Goal: Information Seeking & Learning: Find specific fact

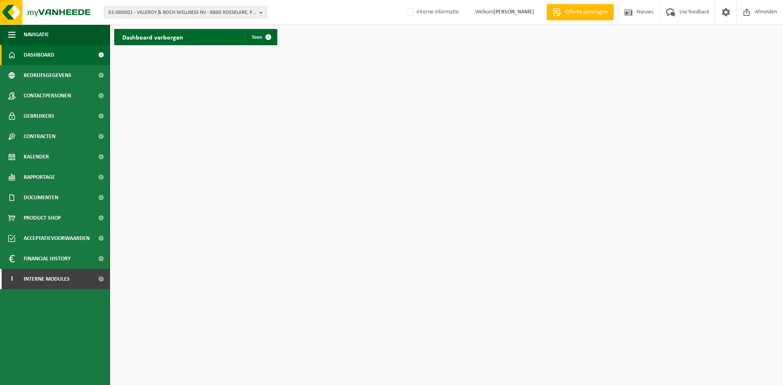
drag, startPoint x: 170, startPoint y: 2, endPoint x: 167, endPoint y: 8, distance: 6.4
click at [170, 2] on div "01-000001 - VILLEROY & BOCH WELLNESS NV - 8800 ROESELARE, POPULIERSTRAAT 1 01-0…" at bounding box center [391, 12] width 783 height 25
click at [166, 9] on span "01-000001 - VILLEROY & BOCH WELLNESS NV - 8800 ROESELARE, POPULIERSTRAAT 1" at bounding box center [183, 13] width 148 height 12
paste input "10-975122"
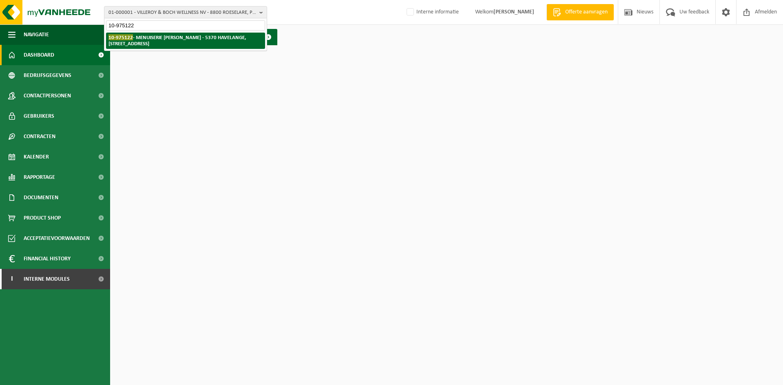
type input "10-975122"
click at [159, 41] on li "10-975122 - MENUISERIE MARION SRL - 5370 HAVELANGE, RUE DE HIETTINE 12" at bounding box center [185, 41] width 159 height 16
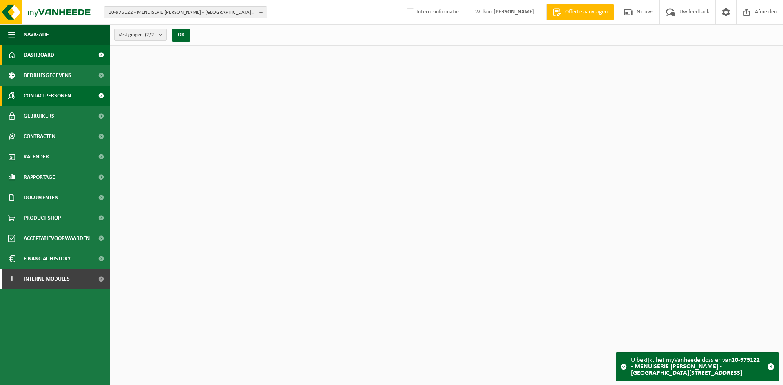
click at [47, 100] on span "Contactpersonen" at bounding box center [47, 96] width 47 height 20
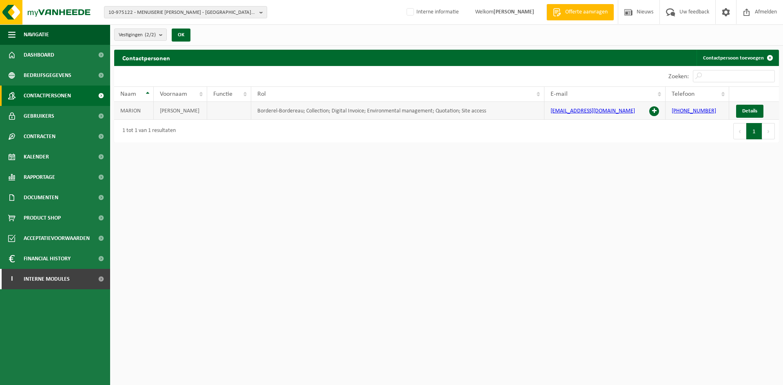
click at [657, 111] on span at bounding box center [654, 111] width 10 height 10
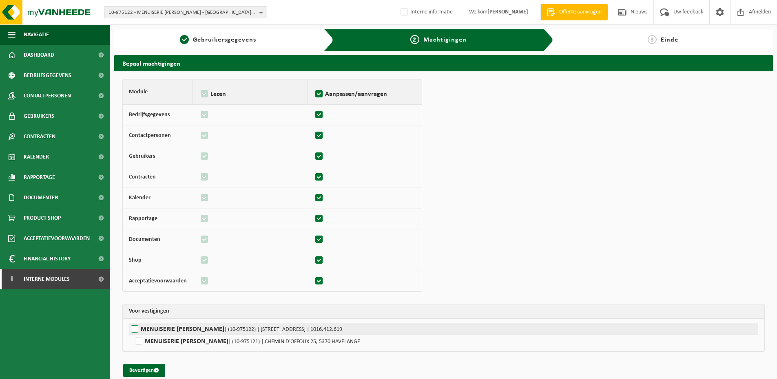
click at [179, 331] on label"] "MENUISERIE MARION SRL | (10-975122) | RUE DE HIETTINE 12, 5370 HAVELANGE | 1016…" at bounding box center [443, 329] width 629 height 12
click at [179, 331] on input "MENUISERIE MARION SRL | (10-975122) | RUE DE HIETTINE 12, 5370 HAVELANGE | 1016…" at bounding box center [517, 329] width 777 height 12
checkbox input "true"
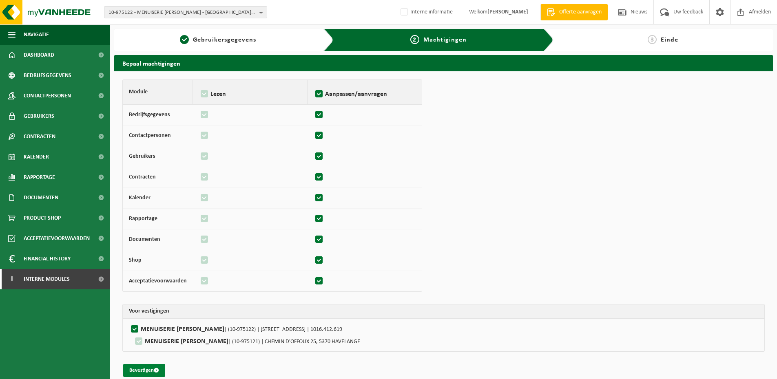
click at [151, 372] on button "Bevestigen" at bounding box center [144, 370] width 42 height 13
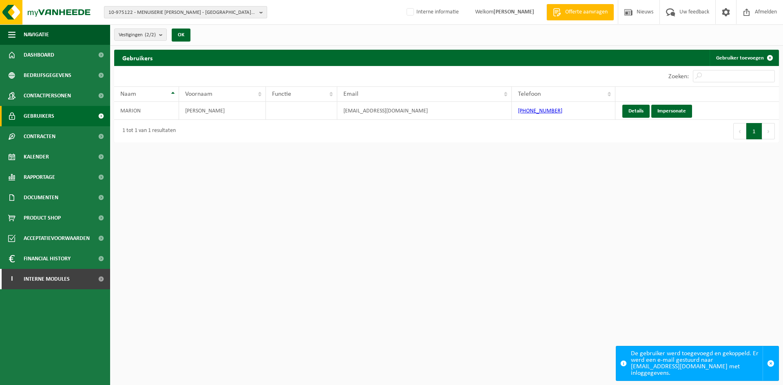
click at [177, 13] on span "10-975122 - MENUISERIE [PERSON_NAME] - [GEOGRAPHIC_DATA][STREET_ADDRESS]" at bounding box center [183, 13] width 148 height 12
paste input "[US_EMPLOYER_IDENTIFICATION_NUMBER]"
type input "[US_EMPLOYER_IDENTIFICATION_NUMBER]"
click at [152, 40] on li "Geen resultaten voor " [US_EMPLOYER_IDENTIFICATION_NUMBER] "." at bounding box center [185, 38] width 159 height 10
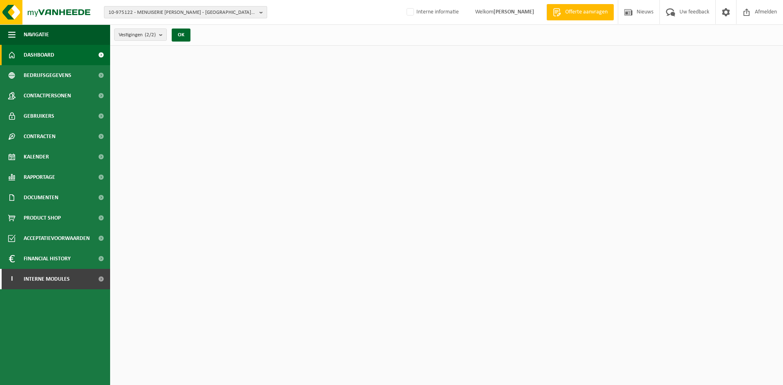
click at [176, 10] on span "10-975122 - MENUISERIE MARION SRL - 5370 HAVELANGE, RUE DE HIETTINE 12" at bounding box center [183, 13] width 148 height 12
paste input "10-9100727"
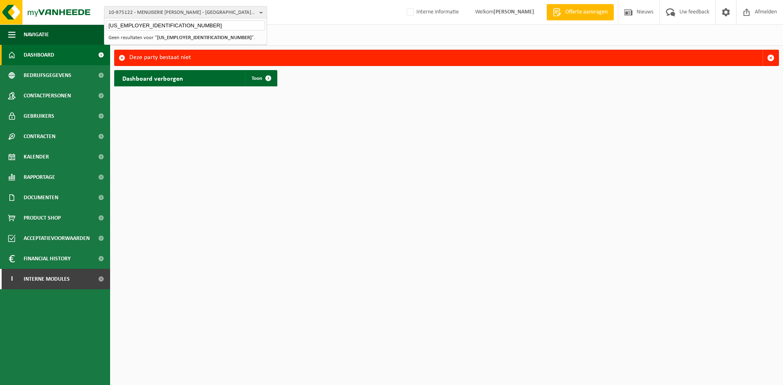
click at [128, 27] on input "10-9100727" at bounding box center [185, 25] width 159 height 10
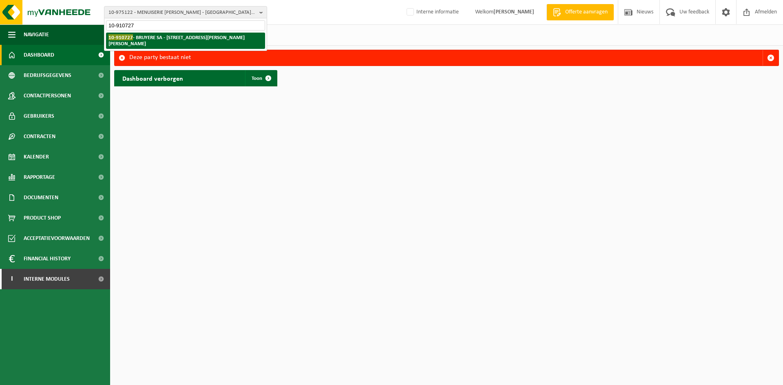
type input "10-910727"
click at [154, 42] on li "10-910727 - BRUYERE SA - 6041 GOSSELIES, RUE FRANÇOIS LÉON BRUYERRE 34" at bounding box center [185, 41] width 159 height 16
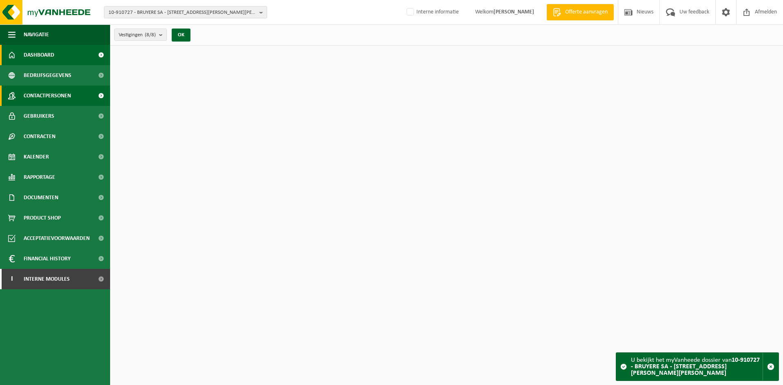
click at [59, 92] on span "Contactpersonen" at bounding box center [47, 96] width 47 height 20
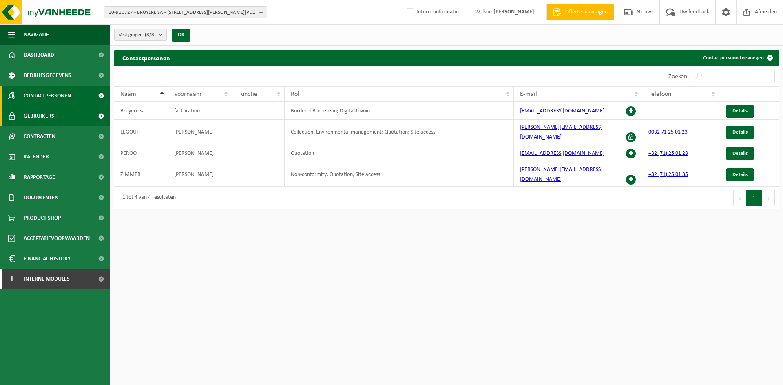
click at [35, 111] on span "Gebruikers" at bounding box center [39, 116] width 31 height 20
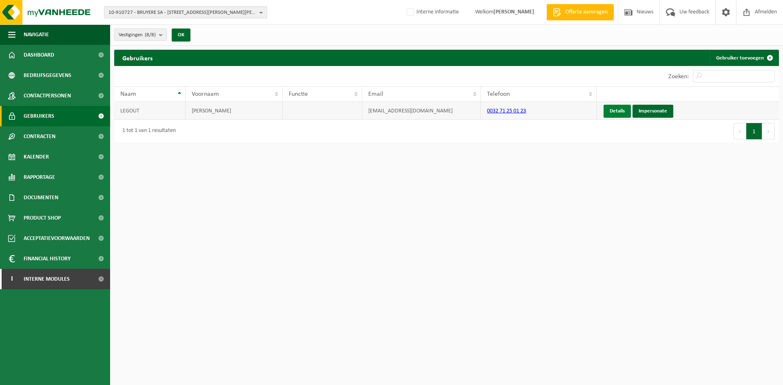
click at [614, 107] on link "Details" at bounding box center [617, 111] width 27 height 13
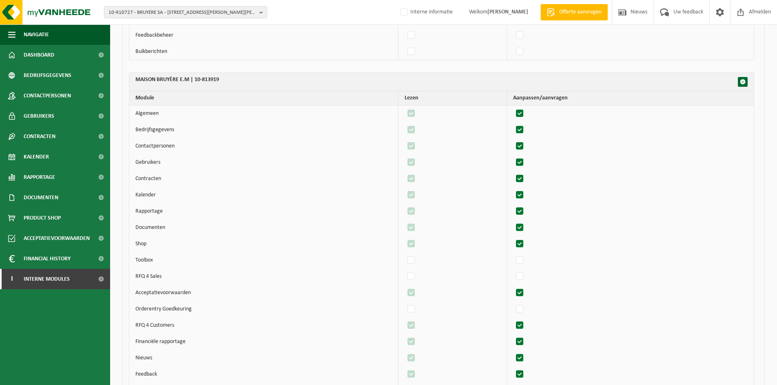
scroll to position [3022, 0]
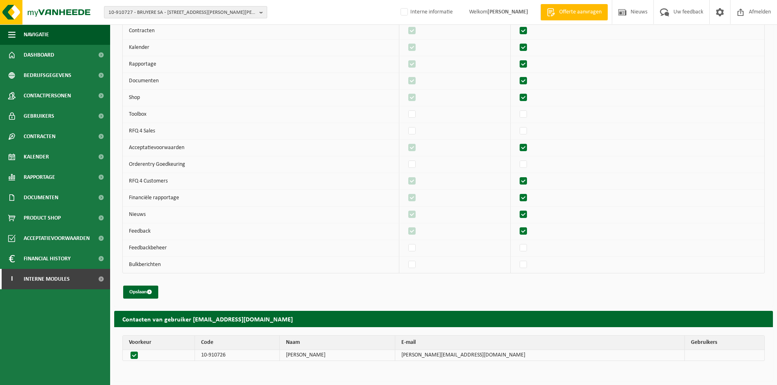
click at [200, 11] on span "10-910727 - BRUYERE SA - 6041 GOSSELIES, RUE FRANÇOIS LÉON BRUYERRE 34" at bounding box center [183, 13] width 148 height 12
type input "01-096117"
click at [179, 39] on strong "01-096117 - DUMOULIN BRICKX - 8800 RUMBEKE, MOORSEELSESTEENWEG 239" at bounding box center [166, 37] width 114 height 6
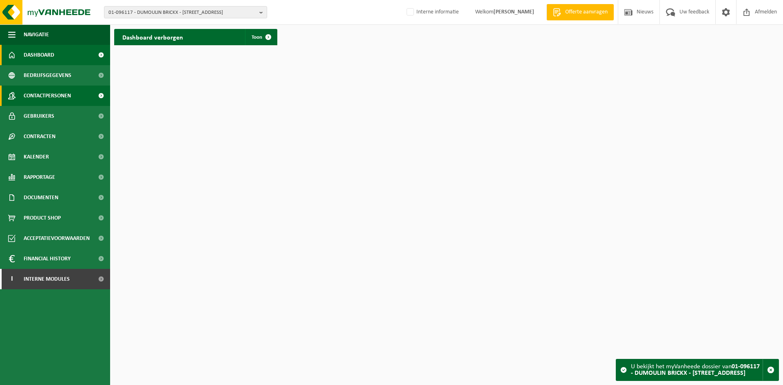
click at [60, 94] on span "Contactpersonen" at bounding box center [47, 96] width 47 height 20
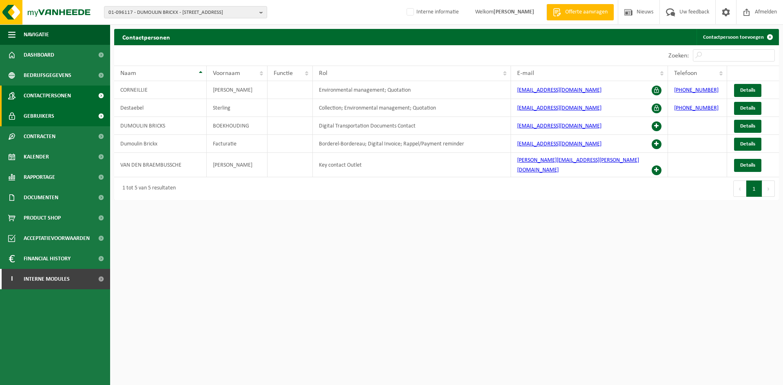
click at [80, 121] on link "Gebruikers" at bounding box center [55, 116] width 110 height 20
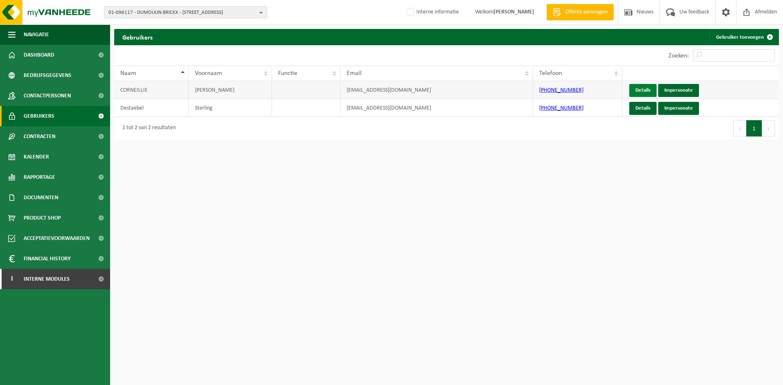
click at [633, 89] on link "Details" at bounding box center [642, 90] width 27 height 13
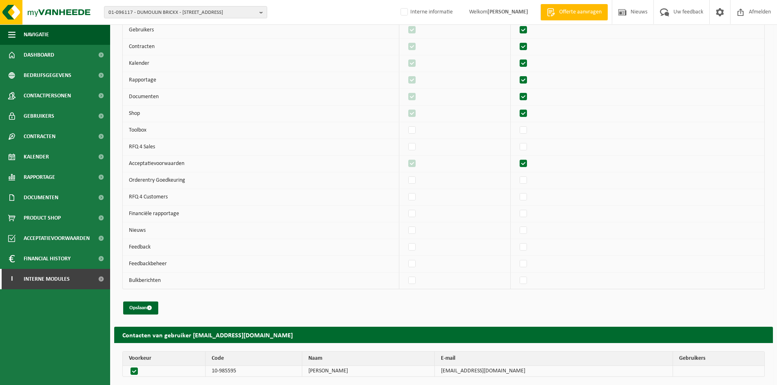
scroll to position [151, 0]
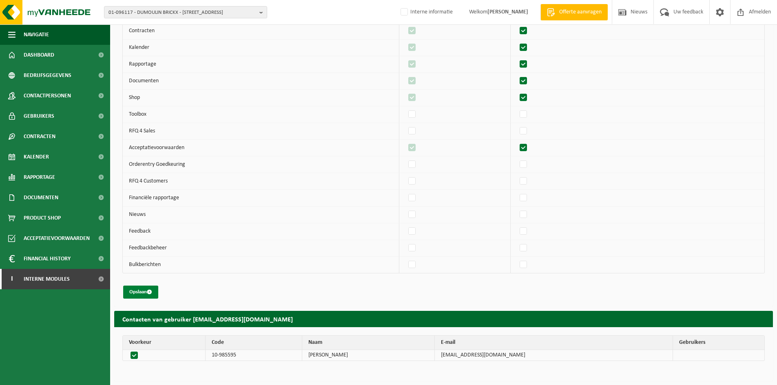
click at [142, 292] on button "Opslaan" at bounding box center [140, 292] width 35 height 13
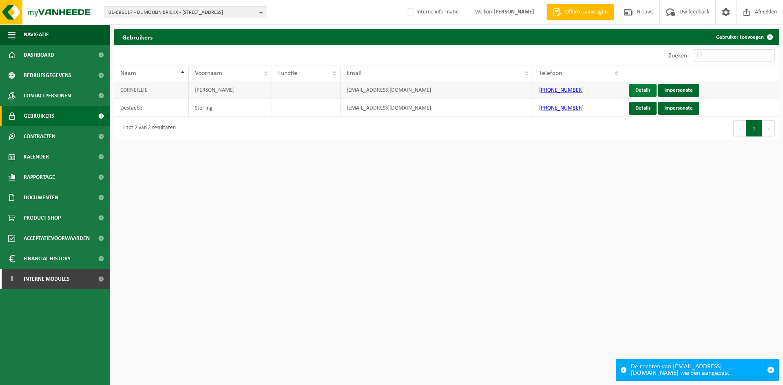
click at [644, 89] on link "Details" at bounding box center [642, 90] width 27 height 13
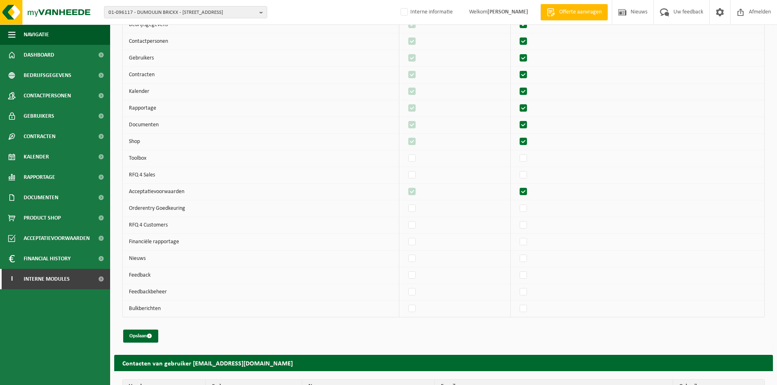
scroll to position [151, 0]
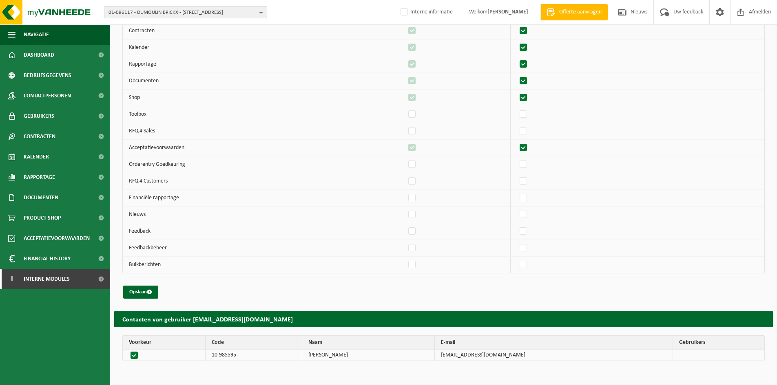
click at [125, 11] on span "01-096117 - DUMOULIN BRICKX - [STREET_ADDRESS]" at bounding box center [183, 13] width 148 height 12
type input "01-086622"
drag, startPoint x: 133, startPoint y: 40, endPoint x: 125, endPoint y: 38, distance: 8.7
click at [134, 40] on strong "01-086622 - RADETEC - [STREET_ADDRESS]" at bounding box center [155, 37] width 92 height 6
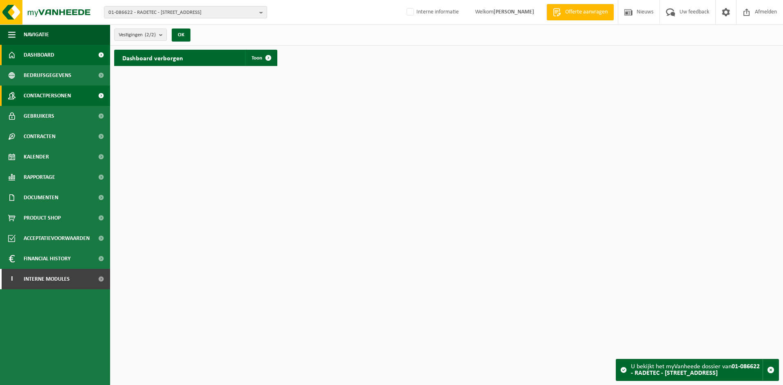
click at [53, 100] on span "Contactpersonen" at bounding box center [47, 96] width 47 height 20
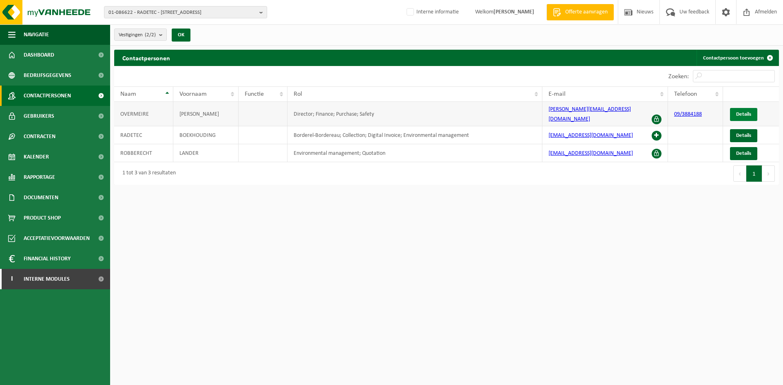
click at [751, 112] on span "Details" at bounding box center [743, 114] width 15 height 5
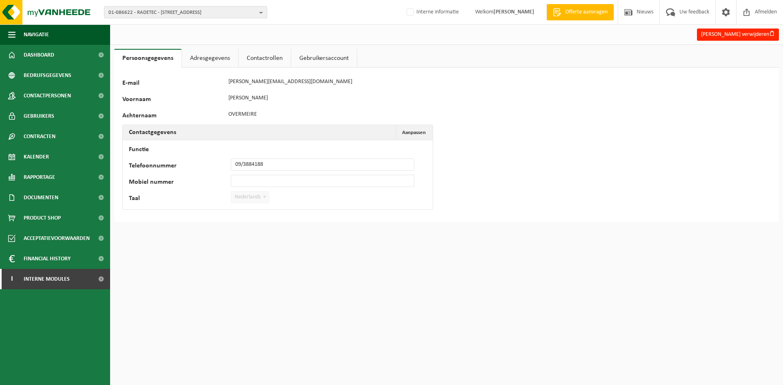
click at [201, 64] on link "Adresgegevens" at bounding box center [210, 58] width 56 height 19
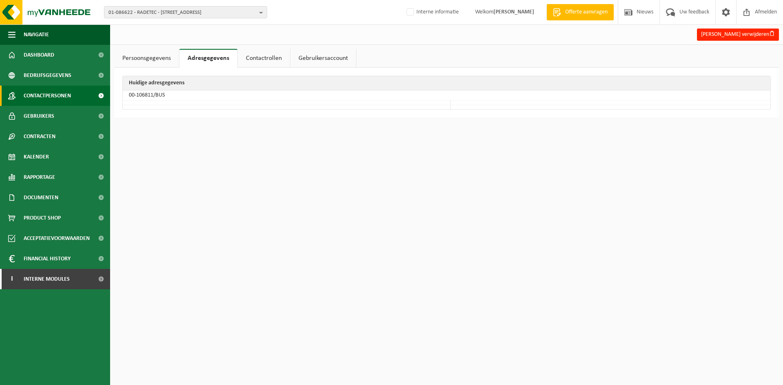
click at [51, 99] on span "Contactpersonen" at bounding box center [47, 96] width 47 height 20
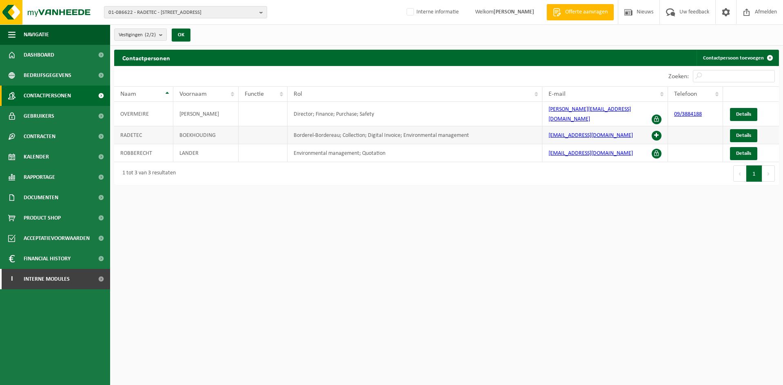
click at [656, 131] on span at bounding box center [657, 136] width 10 height 10
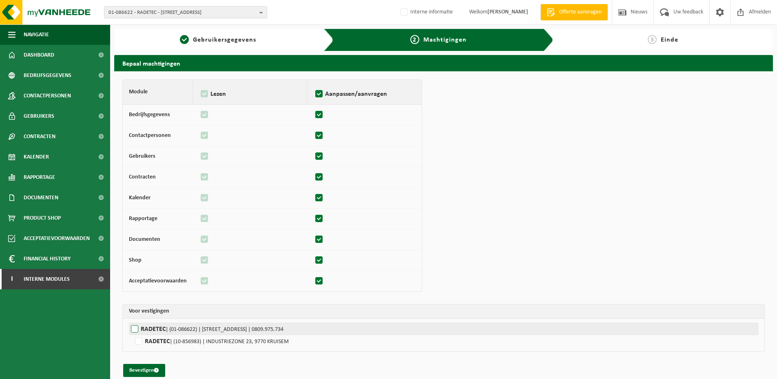
click at [171, 330] on span "| (01-086622) | [STREET_ADDRESS] | 0809.975.734" at bounding box center [225, 330] width 118 height 6
click at [171, 330] on input "RADETEC | (01-086622) | [STREET_ADDRESS] | 0809.975.734" at bounding box center [517, 329] width 777 height 12
checkbox input "true"
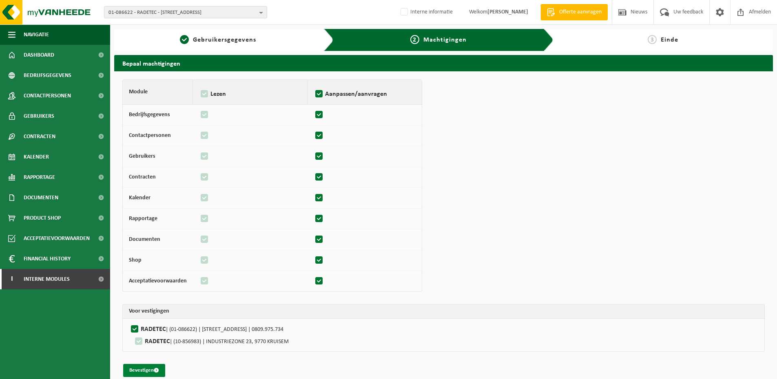
click at [144, 372] on button "Bevestigen" at bounding box center [144, 370] width 42 height 13
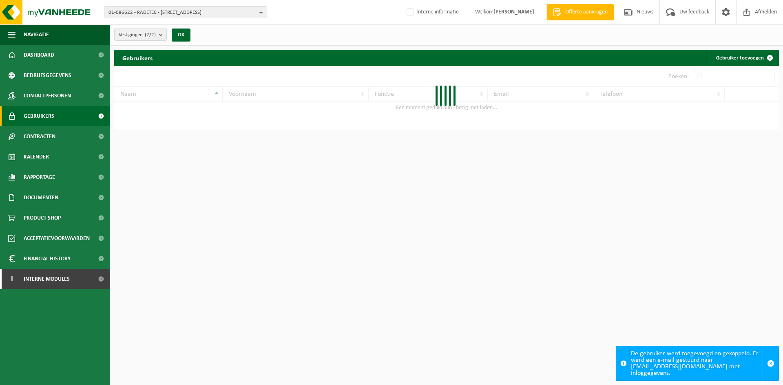
click at [57, 118] on link "Gebruikers" at bounding box center [55, 116] width 110 height 20
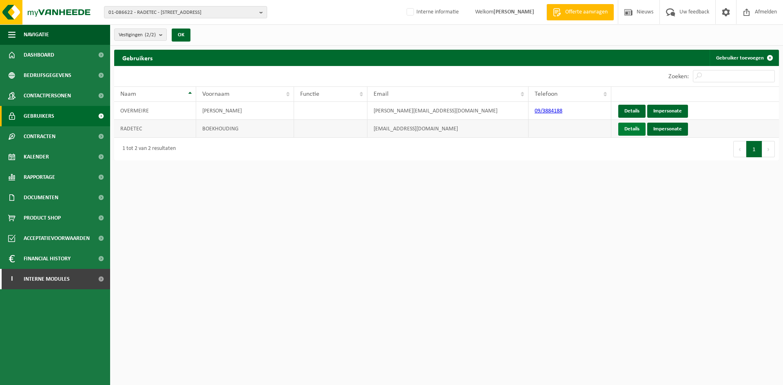
click at [635, 131] on link "Details" at bounding box center [631, 129] width 27 height 13
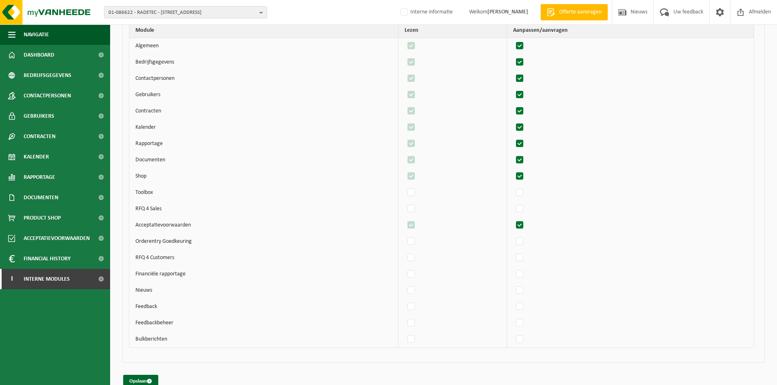
scroll to position [525, 0]
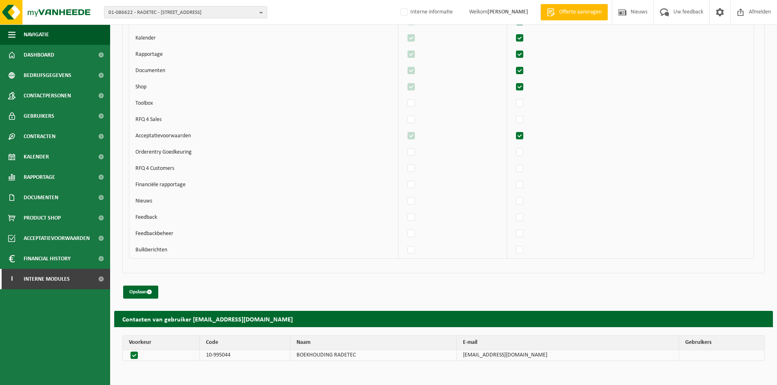
click at [129, 5] on div "01-086622 - RADETEC - 9770 KRUISEM, MEIRESTRAAT 12 10-751207 - ZAUBEEK VZW - 97…" at bounding box center [388, 12] width 777 height 25
click at [130, 11] on span "01-086622 - RADETEC - 9770 KRUISEM, MEIRESTRAAT 12" at bounding box center [183, 13] width 148 height 12
click at [148, 24] on input "10-995314" at bounding box center [185, 25] width 159 height 10
type input "10-918063"
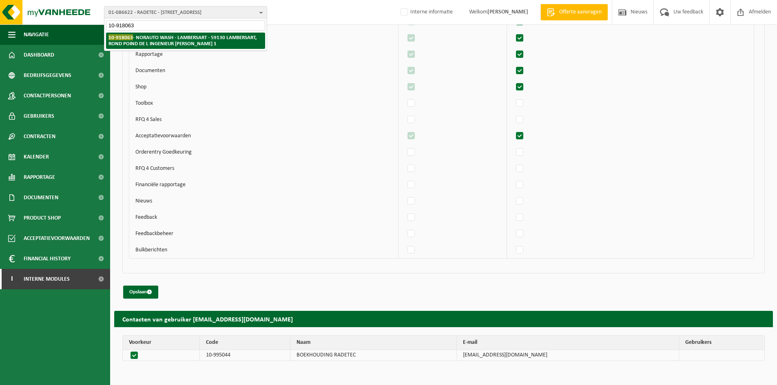
click at [146, 39] on strong "10-918063 - NORAUTO WASH - LAMBERSART - 59130 LAMBERSART, ROND POIND DE L INGEN…" at bounding box center [183, 40] width 148 height 12
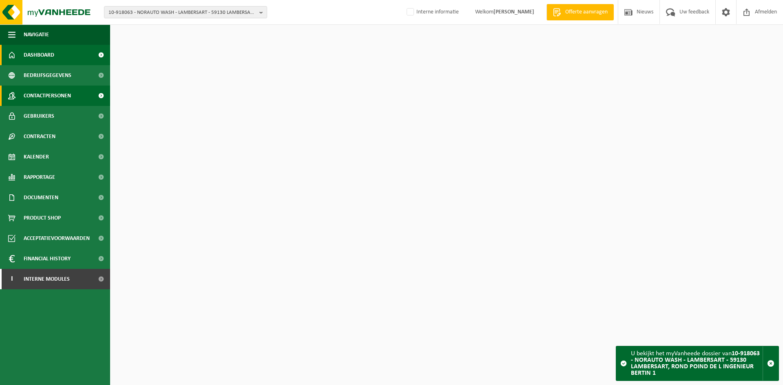
click at [38, 92] on span "Contactpersonen" at bounding box center [47, 96] width 47 height 20
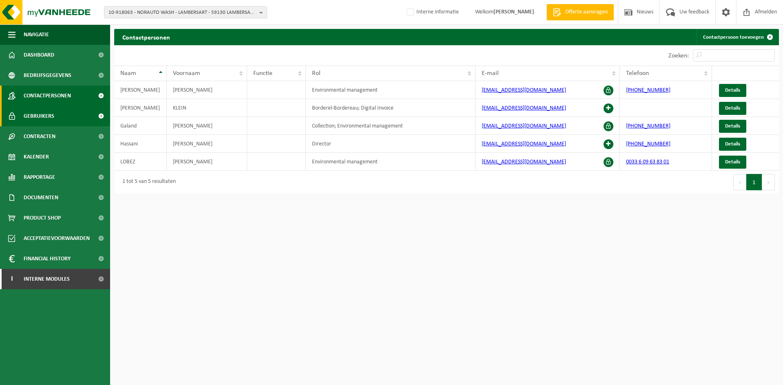
click at [62, 120] on link "Gebruikers" at bounding box center [55, 116] width 110 height 20
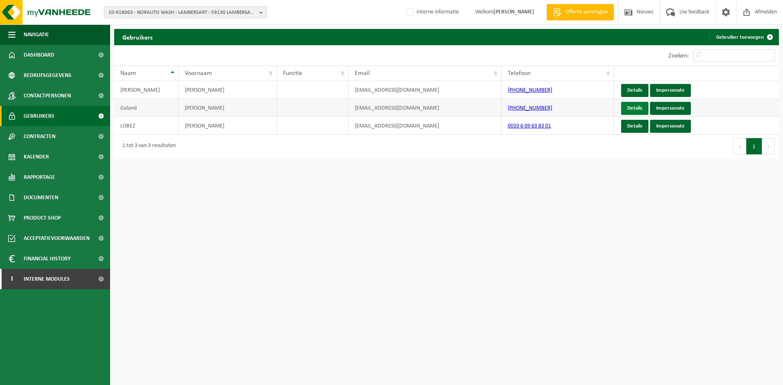
click at [635, 107] on link "Details" at bounding box center [634, 108] width 27 height 13
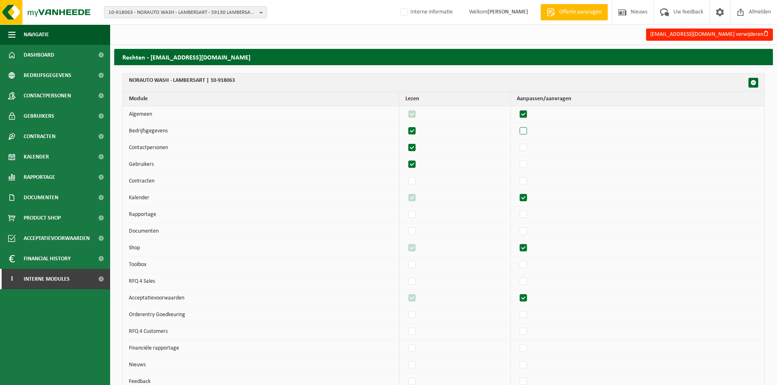
click at [529, 133] on label"] at bounding box center [523, 131] width 11 height 12
click at [517, 125] on input "checkbox" at bounding box center [516, 125] width 0 height 0
checkbox input "true"
click at [528, 149] on label"] at bounding box center [523, 148] width 11 height 12
click at [517, 142] on input "checkbox" at bounding box center [516, 142] width 0 height 0
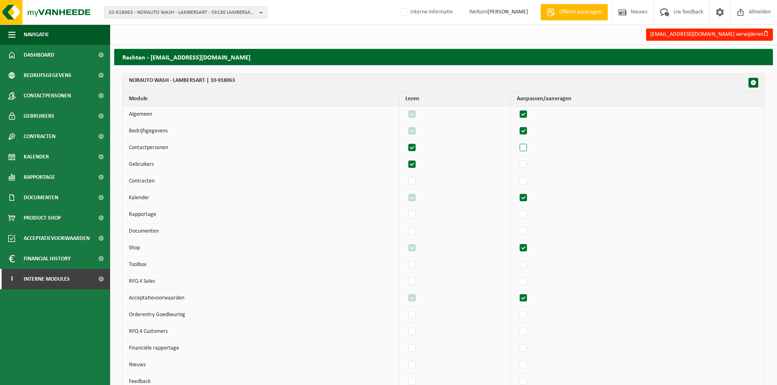
checkbox input "true"
click at [527, 164] on label"] at bounding box center [523, 165] width 11 height 12
click at [517, 159] on input "checkbox" at bounding box center [516, 158] width 0 height 0
checkbox input "true"
click at [529, 179] on label"] at bounding box center [523, 181] width 11 height 12
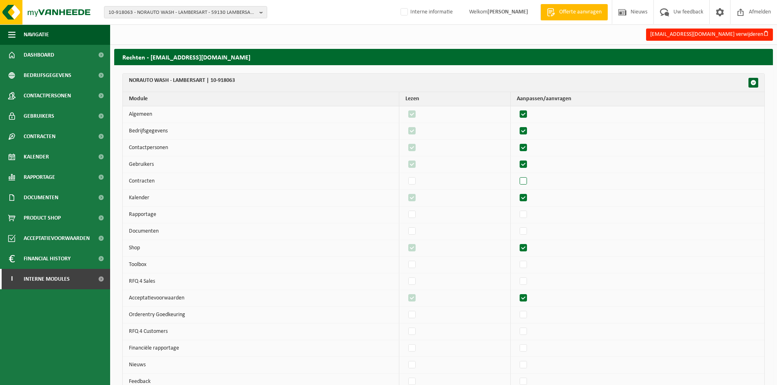
click at [517, 175] on input "checkbox" at bounding box center [516, 175] width 0 height 0
checkbox input "true"
click at [529, 218] on label"] at bounding box center [523, 215] width 11 height 12
click at [517, 209] on input "checkbox" at bounding box center [516, 208] width 0 height 0
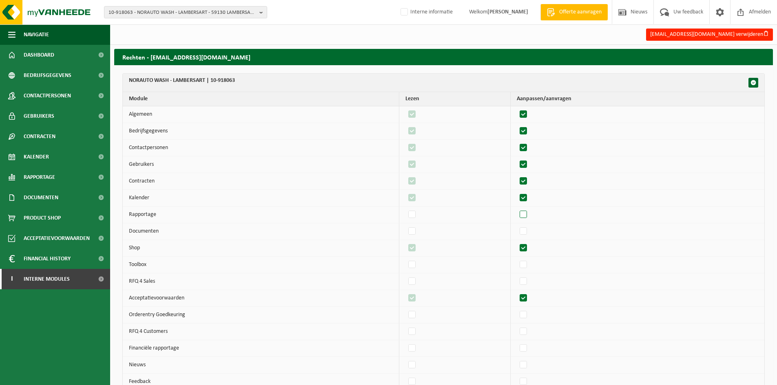
checkbox input "true"
click at [529, 230] on label"] at bounding box center [523, 232] width 11 height 12
click at [517, 226] on input "checkbox" at bounding box center [516, 225] width 0 height 0
checkbox input "true"
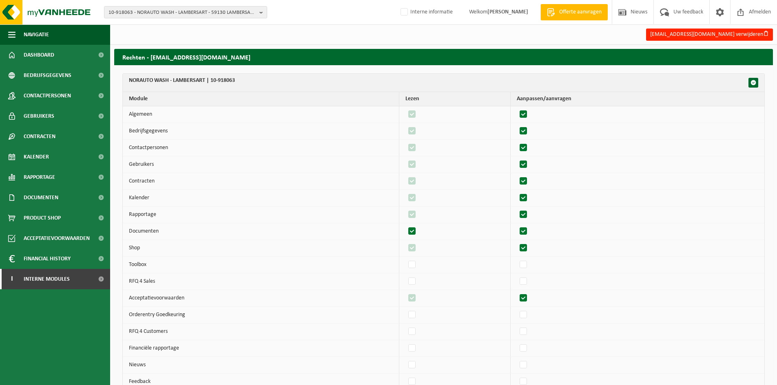
checkbox input "true"
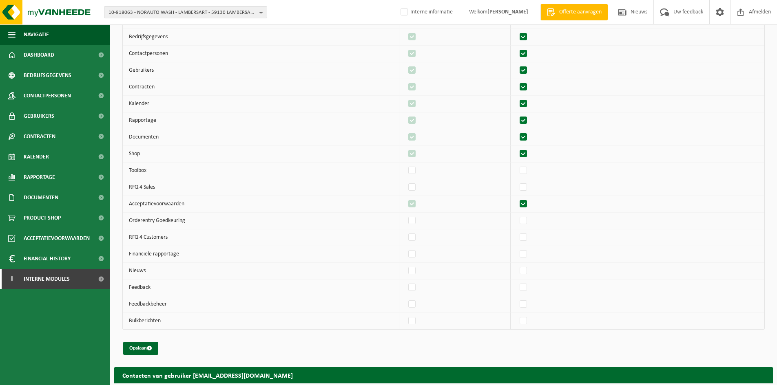
scroll to position [109, 0]
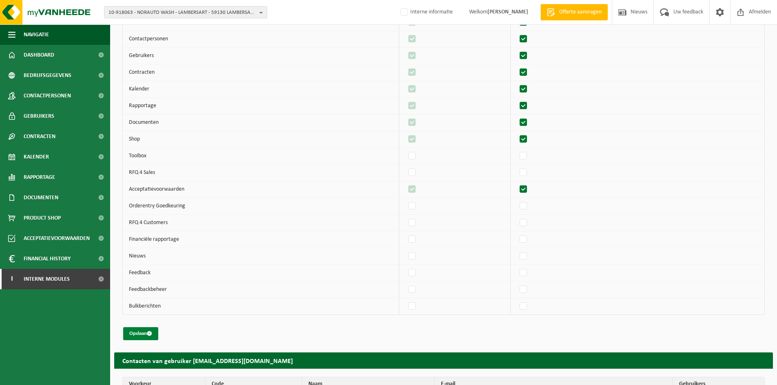
click at [141, 335] on button "Opslaan" at bounding box center [140, 334] width 35 height 13
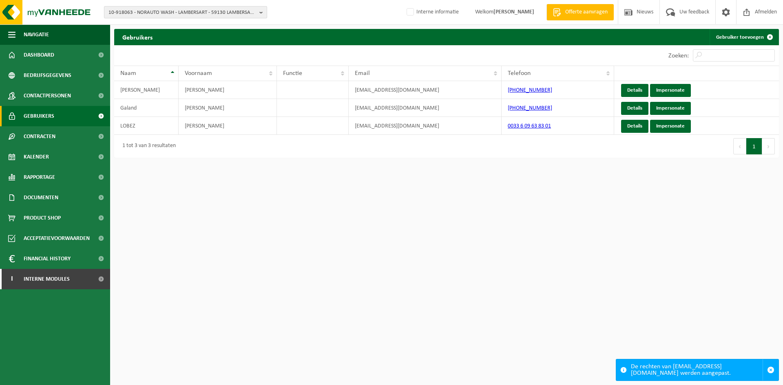
click at [174, 11] on span "10-918063 - NORAUTO WASH - LAMBERSART - 59130 LAMBERSART, ROND POIND DE L INGEN…" at bounding box center [183, 13] width 148 height 12
paste input "10-862514"
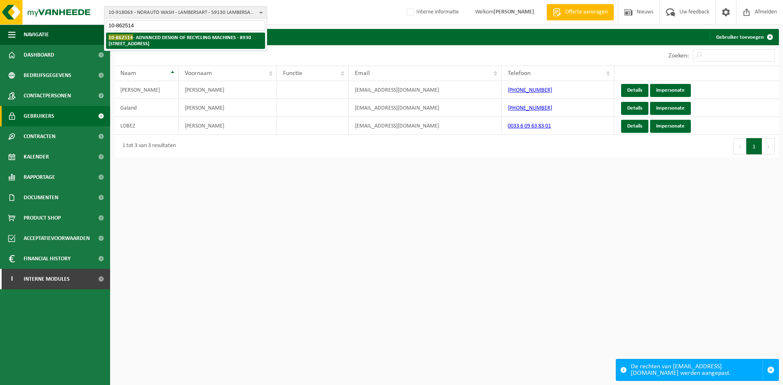
type input "10-862514"
click at [146, 42] on strong "10-862514 - ADVANCED DESIGN OF RECYCLING MACHINES - 8930 MENEN, KROMMEBEEKSTRAA…" at bounding box center [180, 40] width 143 height 12
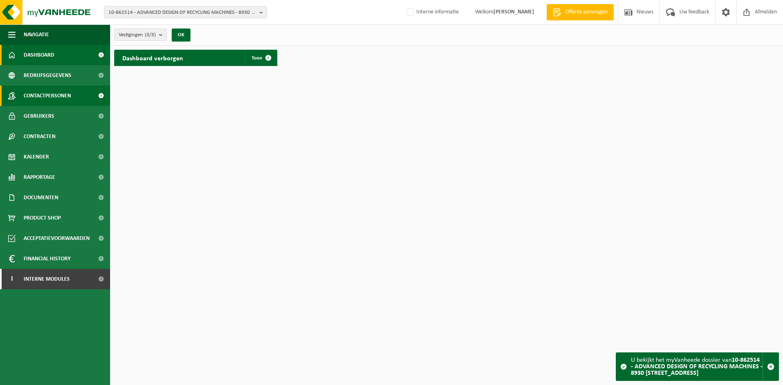
click at [53, 93] on span "Contactpersonen" at bounding box center [47, 96] width 47 height 20
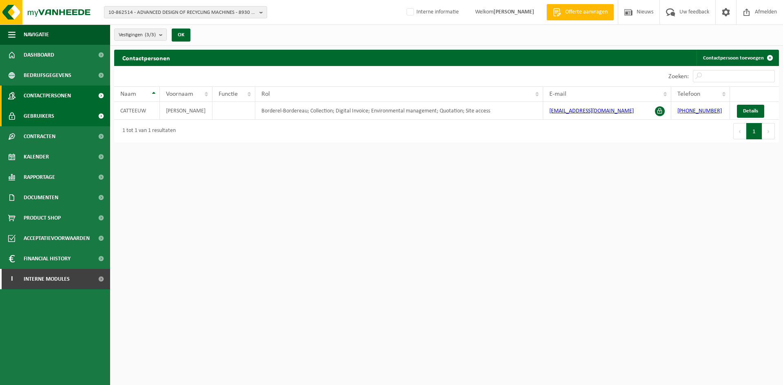
click at [43, 113] on span "Gebruikers" at bounding box center [39, 116] width 31 height 20
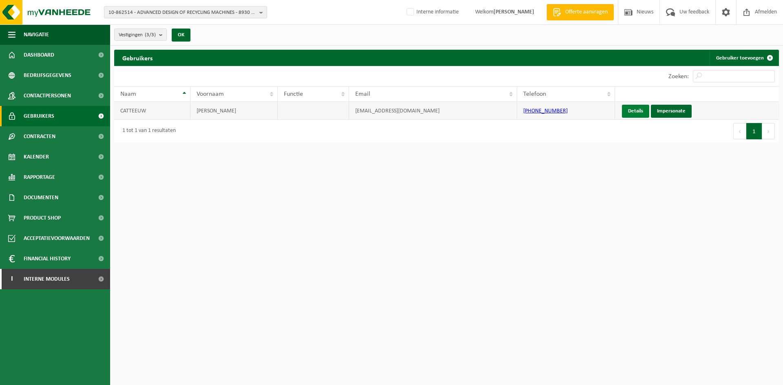
click at [635, 109] on link "Details" at bounding box center [635, 111] width 27 height 13
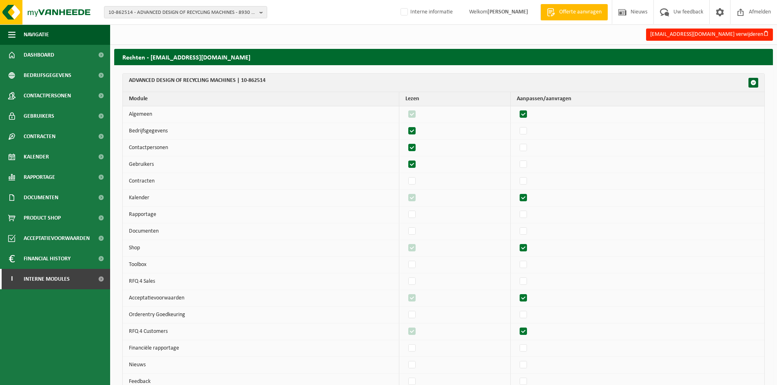
click at [529, 116] on label"] at bounding box center [523, 115] width 11 height 12
click at [517, 109] on input "checkbox" at bounding box center [516, 108] width 0 height 0
checkbox input "false"
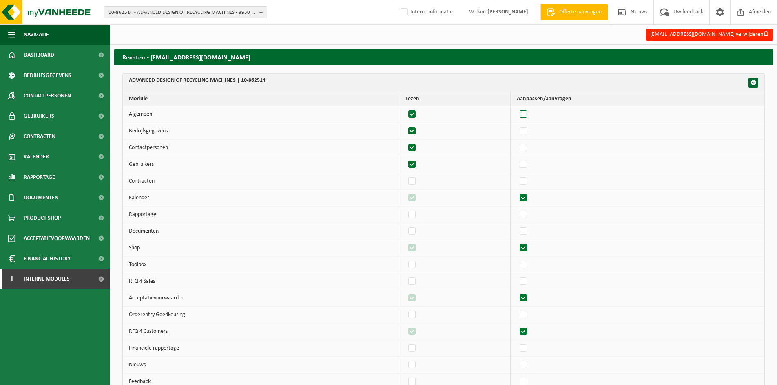
click at [529, 116] on label"] at bounding box center [523, 115] width 11 height 12
click at [517, 109] on input "checkbox" at bounding box center [516, 108] width 0 height 0
checkbox input "true"
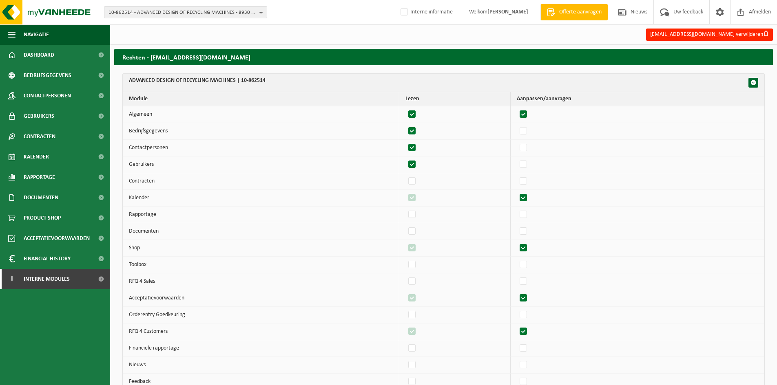
checkbox input "true"
click at [418, 131] on label"] at bounding box center [412, 131] width 11 height 12
click at [405, 125] on input "checkbox" at bounding box center [405, 125] width 0 height 0
checkbox input "false"
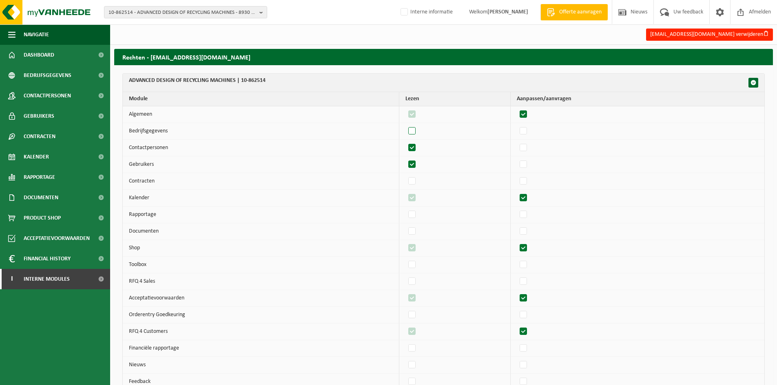
checkbox input "false"
click at [418, 131] on label"] at bounding box center [412, 131] width 11 height 12
click at [405, 125] on input "checkbox" at bounding box center [405, 125] width 0 height 0
checkbox input "true"
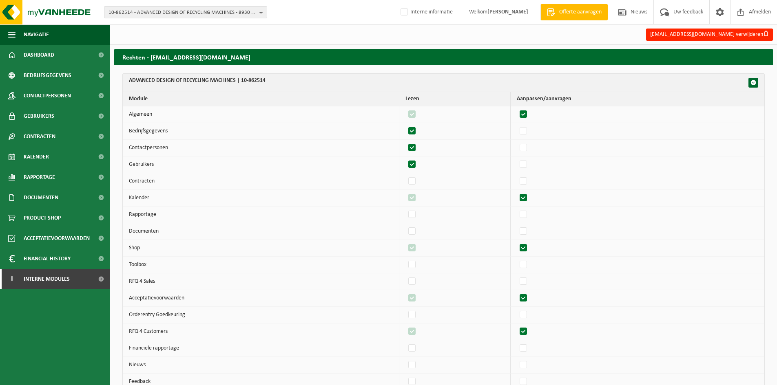
checkbox input "true"
click at [418, 148] on label"] at bounding box center [412, 148] width 11 height 12
click at [405, 142] on input "checkbox" at bounding box center [405, 142] width 0 height 0
checkbox input "false"
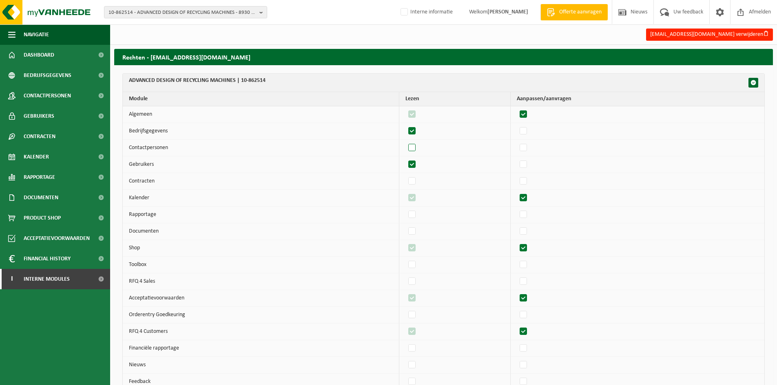
click at [418, 148] on label"] at bounding box center [412, 148] width 11 height 12
click at [405, 142] on input "checkbox" at bounding box center [405, 142] width 0 height 0
checkbox input "true"
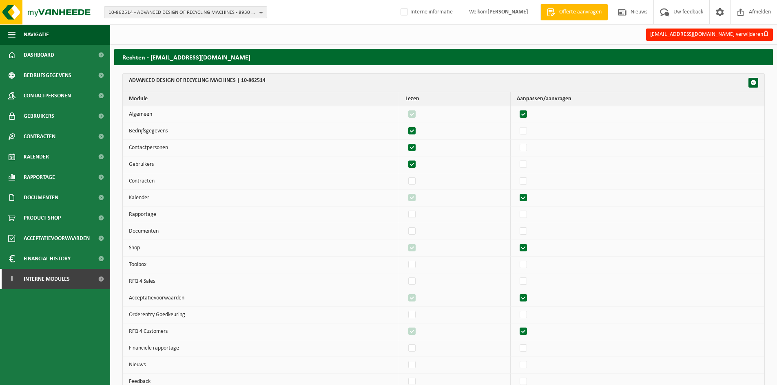
click at [418, 168] on label"] at bounding box center [412, 165] width 11 height 12
click at [405, 159] on input "checkbox" at bounding box center [405, 158] width 0 height 0
checkbox input "false"
click at [418, 168] on label"] at bounding box center [412, 165] width 11 height 12
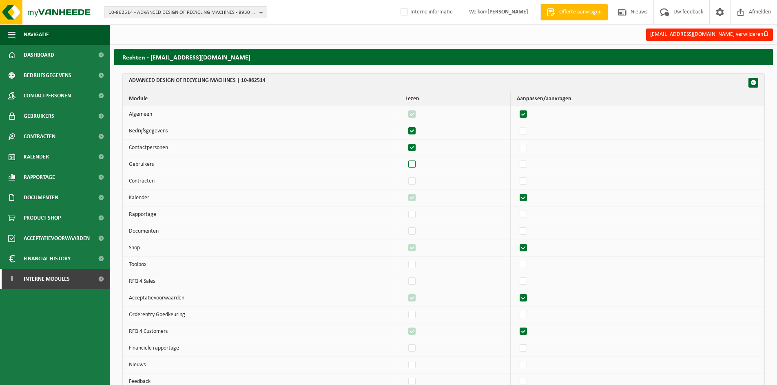
click at [405, 159] on input "checkbox" at bounding box center [405, 158] width 0 height 0
checkbox input "true"
click at [59, 94] on span "Contactpersonen" at bounding box center [47, 96] width 47 height 20
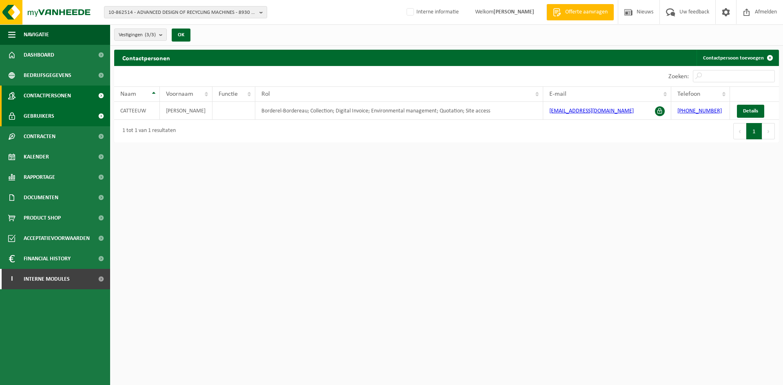
click at [77, 112] on link "Gebruikers" at bounding box center [55, 116] width 110 height 20
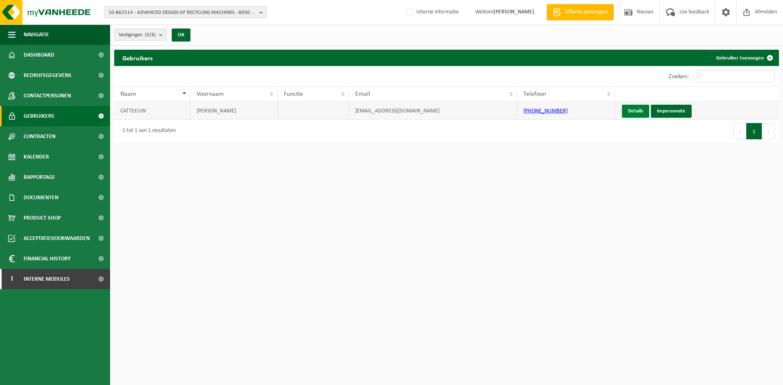
click at [642, 111] on link "Details" at bounding box center [635, 111] width 27 height 13
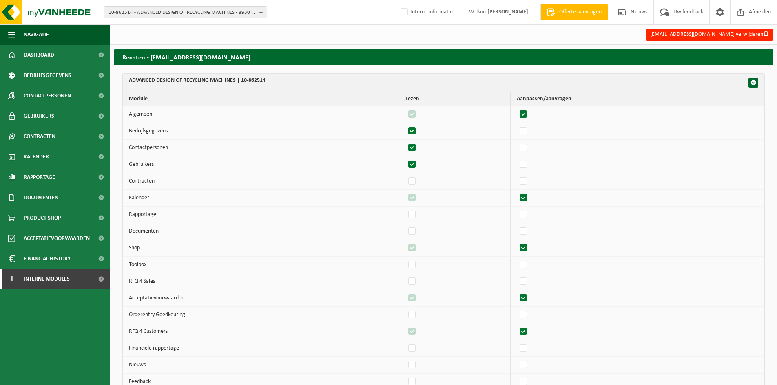
click at [529, 196] on label"] at bounding box center [523, 198] width 11 height 12
click at [517, 192] on input "checkbox" at bounding box center [516, 192] width 0 height 0
checkbox input "false"
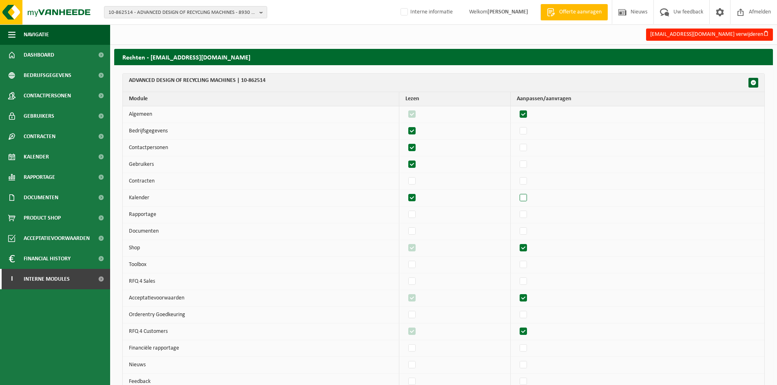
click at [529, 196] on label"] at bounding box center [523, 198] width 11 height 12
click at [517, 192] on input "checkbox" at bounding box center [516, 192] width 0 height 0
checkbox input "true"
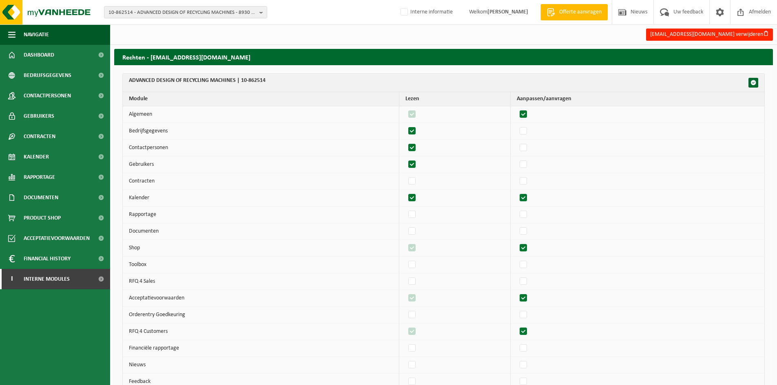
checkbox input "true"
click at [527, 246] on label"] at bounding box center [523, 248] width 11 height 12
click at [517, 242] on input "checkbox" at bounding box center [516, 242] width 0 height 0
checkbox input "false"
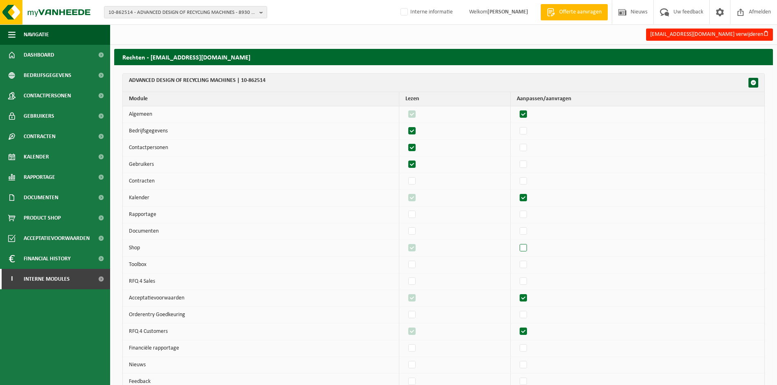
checkbox input "false"
click at [527, 246] on label"] at bounding box center [523, 248] width 11 height 12
click at [517, 242] on input "checkbox" at bounding box center [516, 242] width 0 height 0
checkbox input "true"
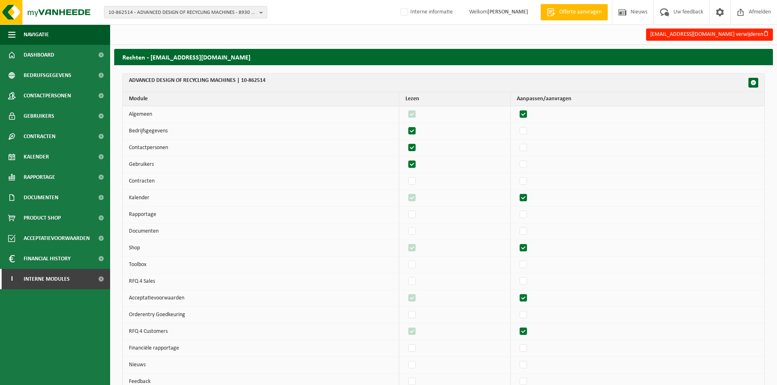
checkbox input "true"
click at [529, 303] on label"] at bounding box center [523, 298] width 11 height 12
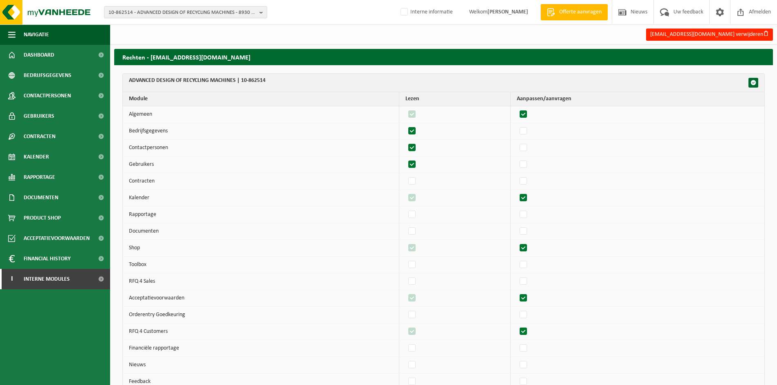
click at [517, 292] on input "checkbox" at bounding box center [516, 292] width 0 height 0
checkbox input "false"
click at [529, 303] on label"] at bounding box center [523, 298] width 11 height 12
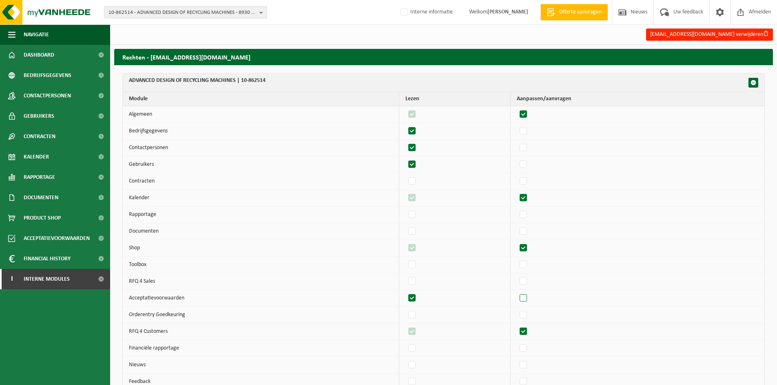
click at [517, 292] on input "checkbox" at bounding box center [516, 292] width 0 height 0
checkbox input "true"
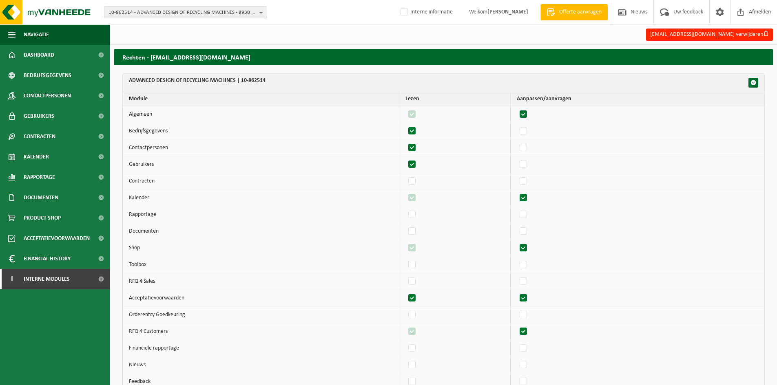
checkbox input "true"
click at [529, 326] on label"] at bounding box center [523, 332] width 11 height 12
click at [517, 326] on input "checkbox" at bounding box center [516, 326] width 0 height 0
checkbox input "false"
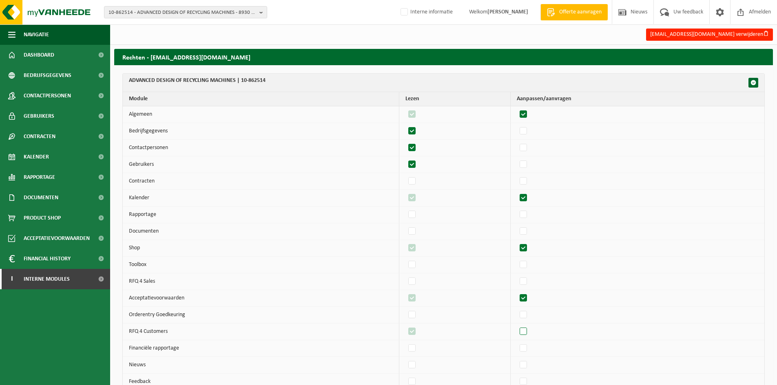
checkbox input "false"
click at [529, 326] on label"] at bounding box center [523, 332] width 11 height 12
click at [517, 326] on input "checkbox" at bounding box center [516, 326] width 0 height 0
checkbox input "true"
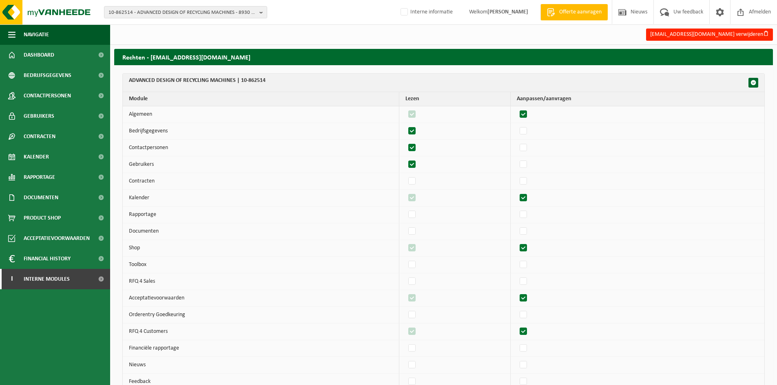
checkbox input "true"
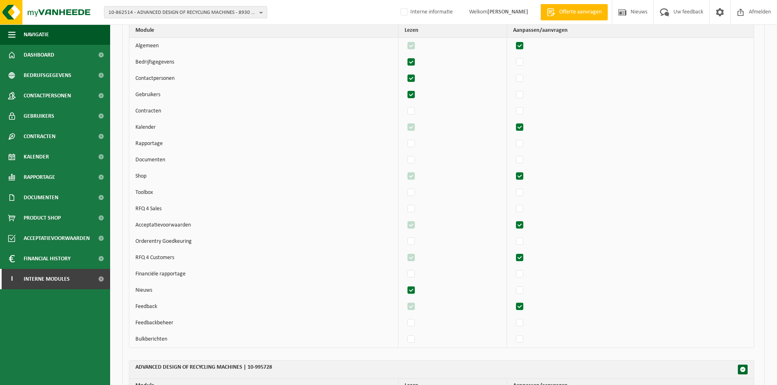
scroll to position [880, 0]
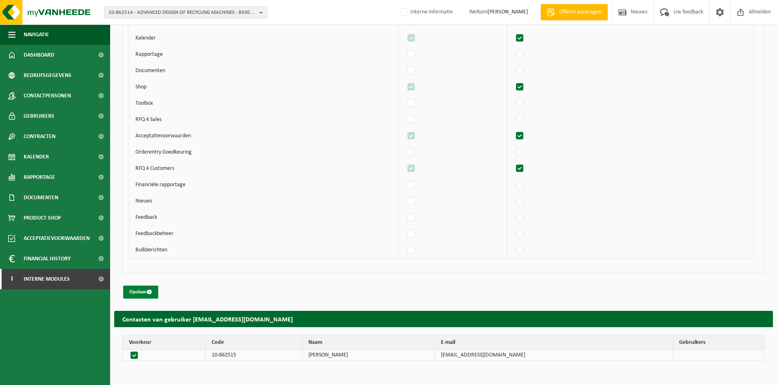
click at [145, 295] on button "Opslaan" at bounding box center [140, 292] width 35 height 13
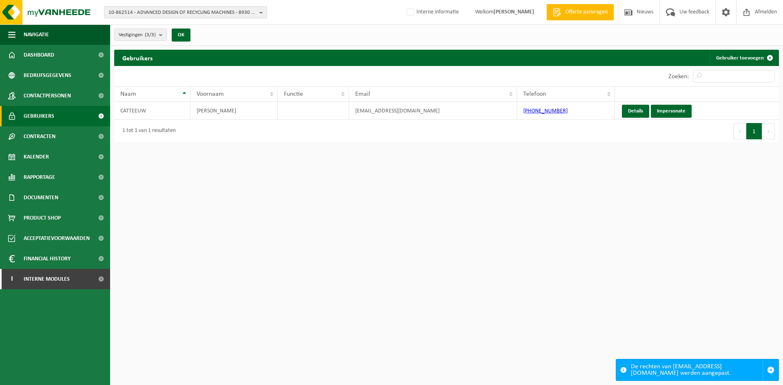
click at [239, 341] on html "10-862514 - ADVANCED DESIGN OF RECYCLING MACHINES - 8930 MENEN, [STREET_ADDRESS…" at bounding box center [391, 192] width 783 height 385
click at [302, 295] on html "10-862514 - ADVANCED DESIGN OF RECYCLING MACHINES - 8930 MENEN, [STREET_ADDRESS…" at bounding box center [391, 192] width 783 height 385
click at [174, 16] on span "10-862514 - ADVANCED DESIGN OF RECYCLING MACHINES - 8930 [STREET_ADDRESS]" at bounding box center [183, 13] width 148 height 12
paste input "10-798663"
type input "10-798663"
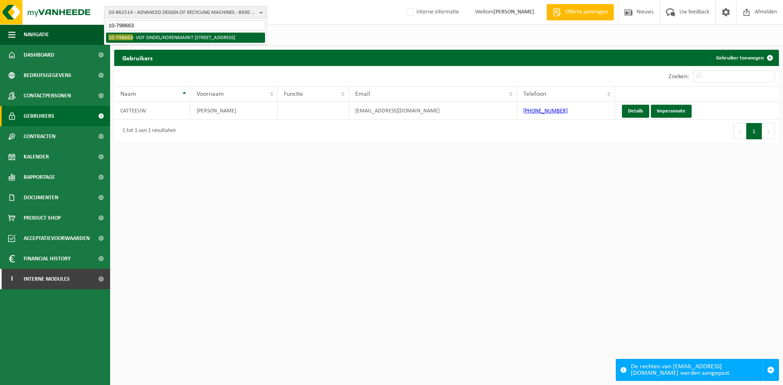
click at [151, 39] on li "10-798663 - VOF SINDEL/KORENMARKT [STREET_ADDRESS]" at bounding box center [185, 38] width 159 height 10
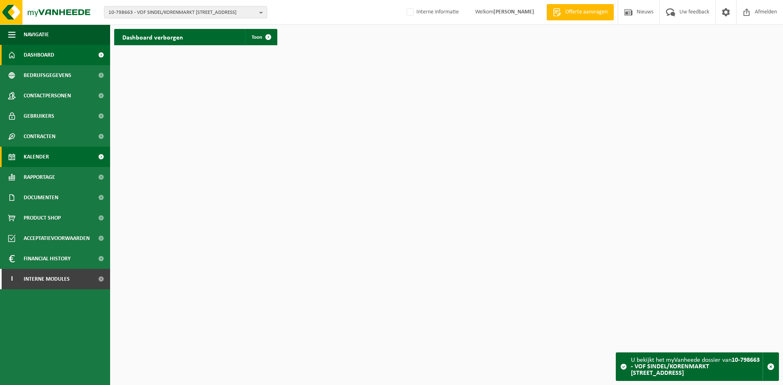
click at [53, 149] on link "Kalender" at bounding box center [55, 157] width 110 height 20
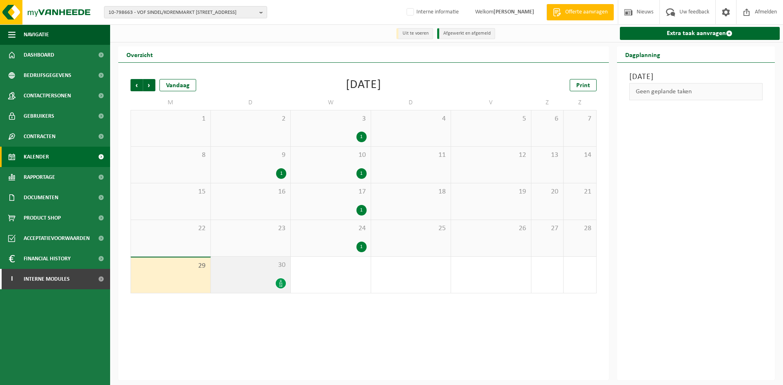
click at [248, 275] on div "30" at bounding box center [251, 275] width 80 height 36
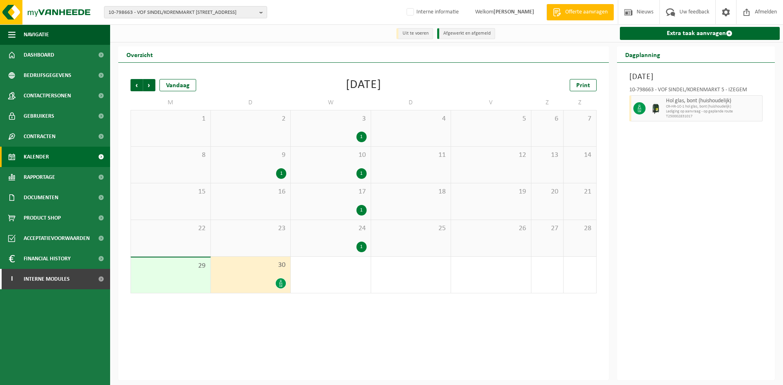
click at [272, 169] on div "1" at bounding box center [251, 173] width 72 height 11
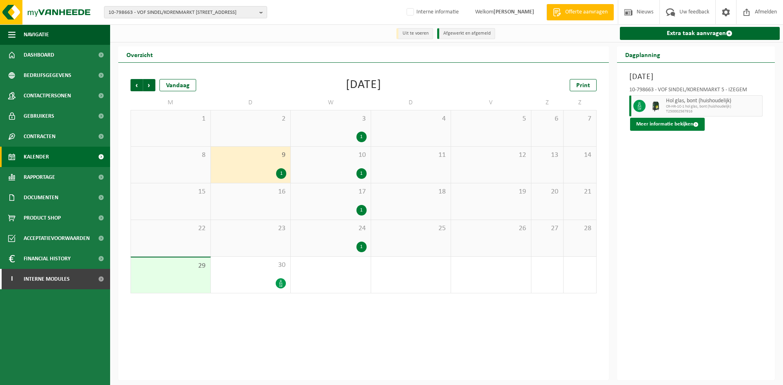
click at [696, 121] on button "Meer informatie bekijken" at bounding box center [667, 124] width 75 height 13
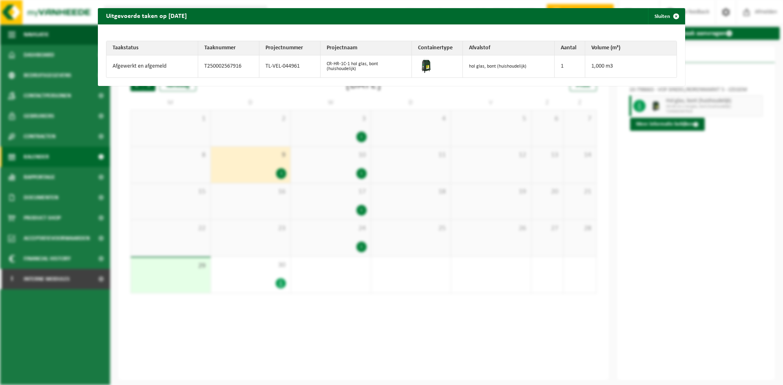
click at [287, 61] on td "TL-VEL-044961" at bounding box center [289, 66] width 61 height 22
click at [281, 65] on td "TL-VEL-044961" at bounding box center [289, 66] width 61 height 22
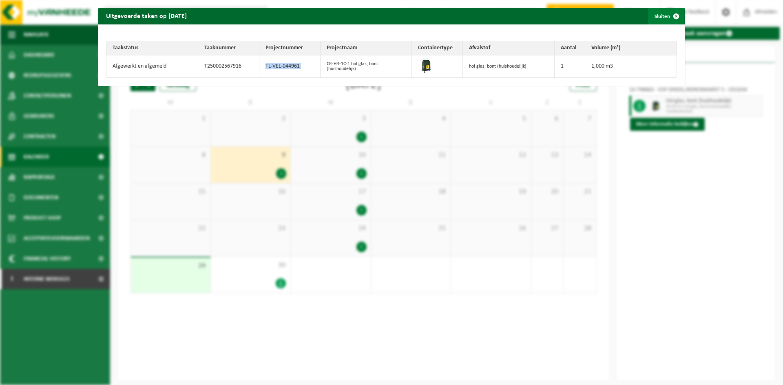
click at [658, 18] on button "Sluiten" at bounding box center [666, 16] width 36 height 16
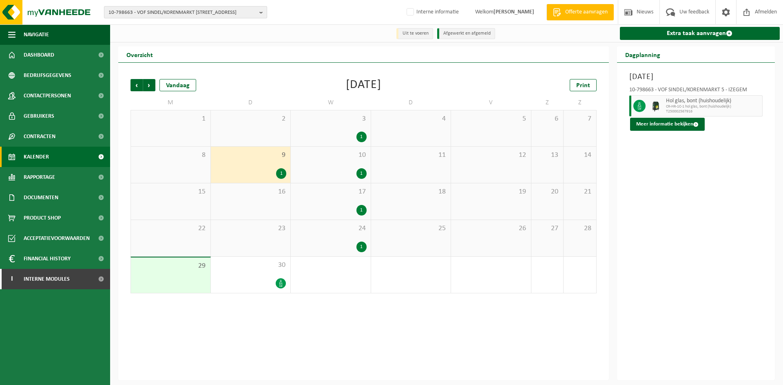
click at [159, 10] on span "10-798663 - VOF SINDEL/KORENMARKT 5 - 8870 IZEGEM, KORENMARKT 5" at bounding box center [183, 13] width 148 height 12
click at [149, 23] on input "text" at bounding box center [185, 25] width 159 height 10
paste input "10-957311"
type input "10-957311"
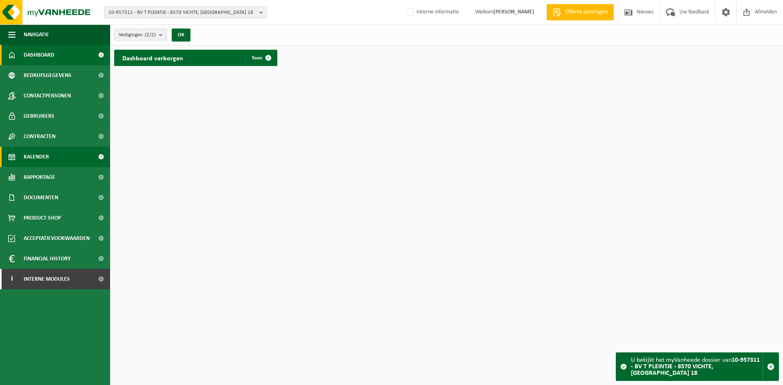
click at [51, 160] on link "Kalender" at bounding box center [55, 157] width 110 height 20
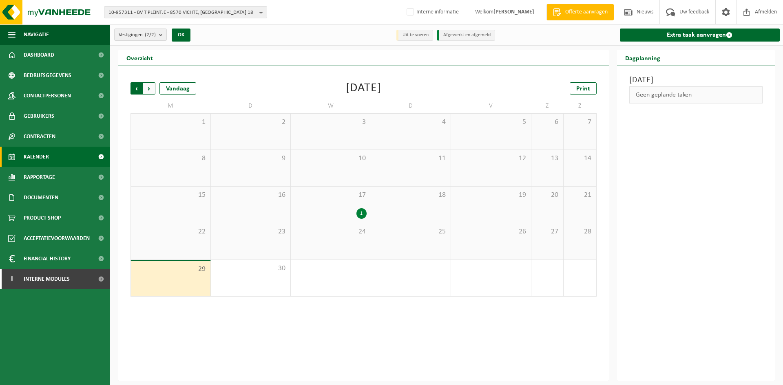
click at [144, 83] on span "Volgende" at bounding box center [149, 88] width 12 height 12
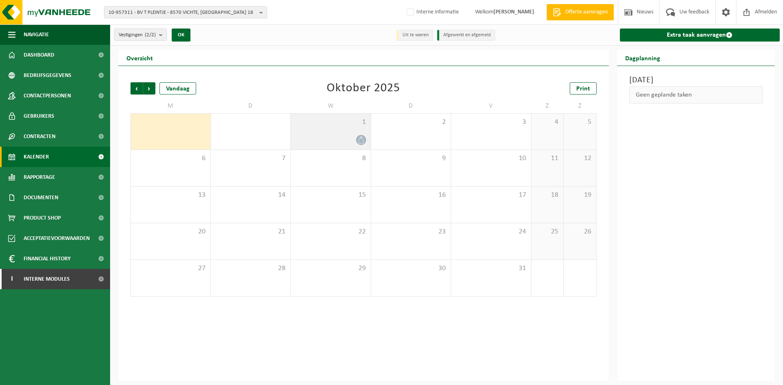
click at [319, 119] on span "1" at bounding box center [331, 122] width 72 height 9
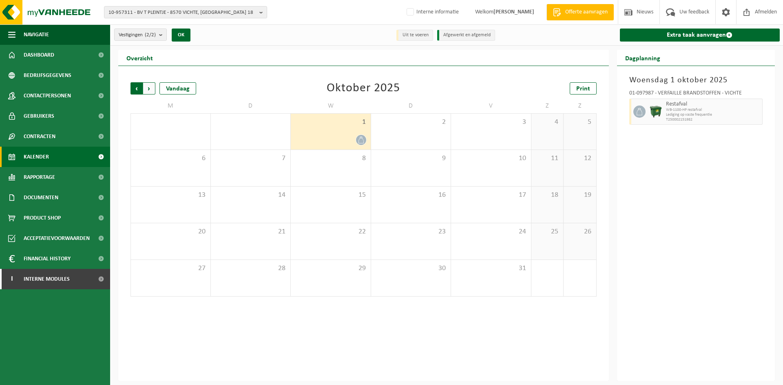
click at [151, 87] on span "Volgende" at bounding box center [149, 88] width 12 height 12
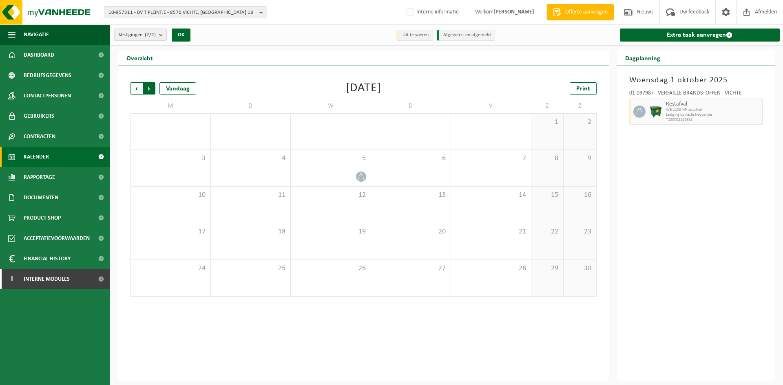
click at [133, 88] on span "Vorige" at bounding box center [137, 88] width 12 height 12
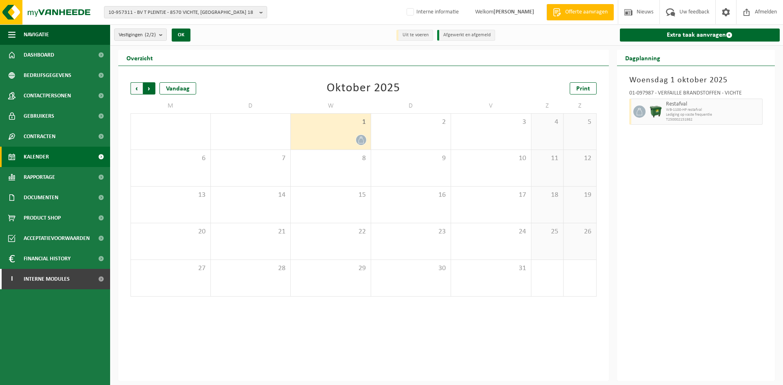
click at [136, 91] on span "Vorige" at bounding box center [137, 88] width 12 height 12
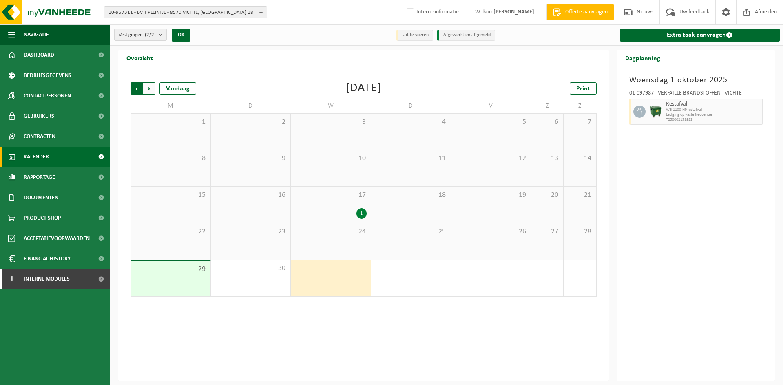
click at [149, 86] on span "Volgende" at bounding box center [149, 88] width 12 height 12
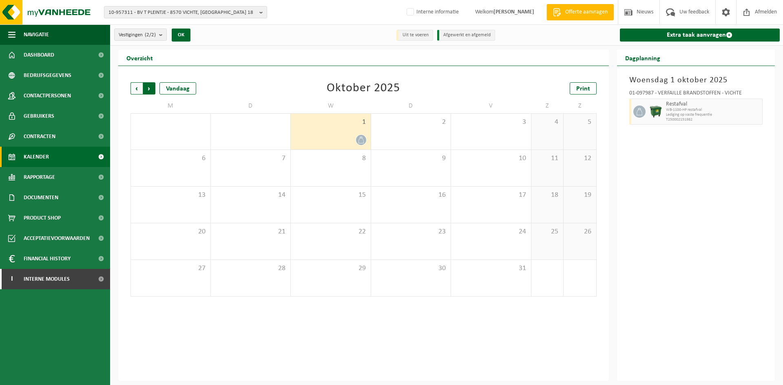
click at [140, 92] on span "Vorige" at bounding box center [137, 88] width 12 height 12
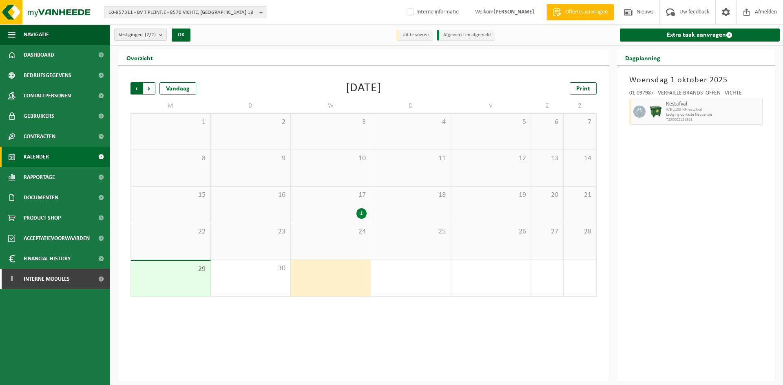
click at [153, 87] on span "Volgende" at bounding box center [149, 88] width 12 height 12
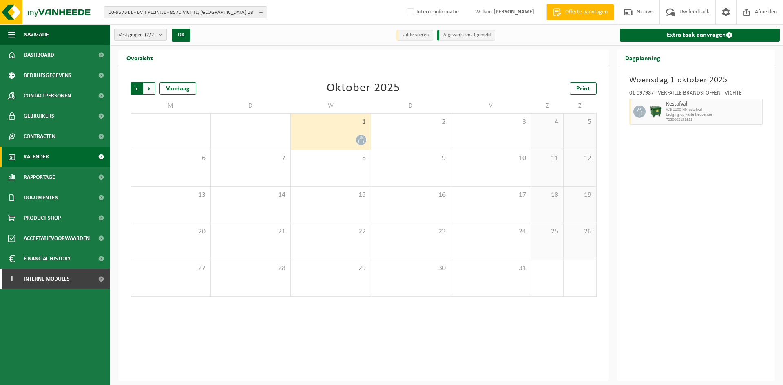
click at [151, 89] on span "Volgende" at bounding box center [149, 88] width 12 height 12
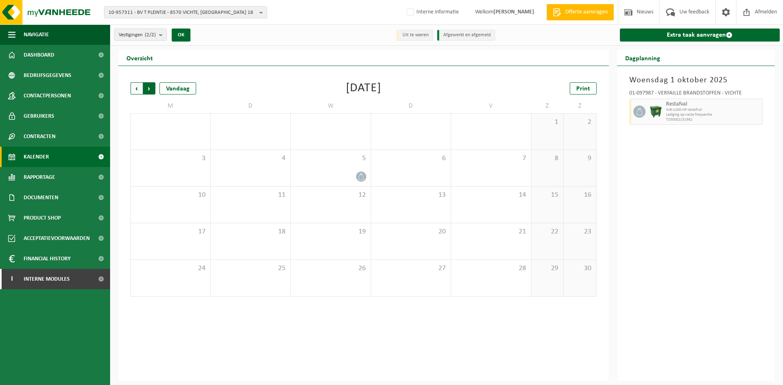
click at [137, 89] on span "Vorige" at bounding box center [137, 88] width 12 height 12
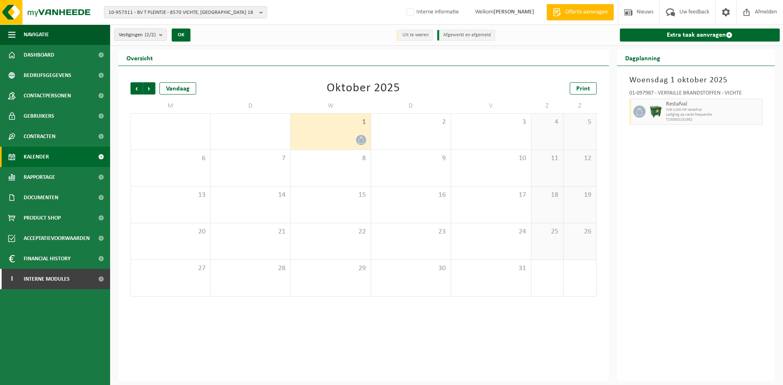
click at [261, 87] on div "Vorige Volgende Vandaag Oktober 2025 Print" at bounding box center [364, 88] width 466 height 12
click at [155, 0] on div "10-957311 - BV T PLEINTJE - 8570 VICHTE, JAGERSHOEK 18 10-957311 - BV T PLEINTJ…" at bounding box center [391, 12] width 783 height 25
click at [155, 9] on span "10-957311 - BV T PLEINTJE - 8570 VICHTE, JAGERSHOEK 18" at bounding box center [183, 13] width 148 height 12
paste input "01-076976"
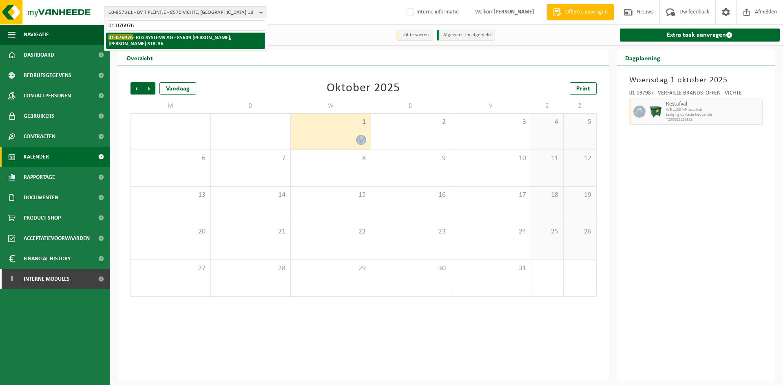
type input "01-076976"
click at [149, 43] on strong "01-076976 - RLG SYSTEMS AG - 85609 DORNACH, KARL-HAMMERSCHMIDT-STR. 36" at bounding box center [170, 40] width 123 height 12
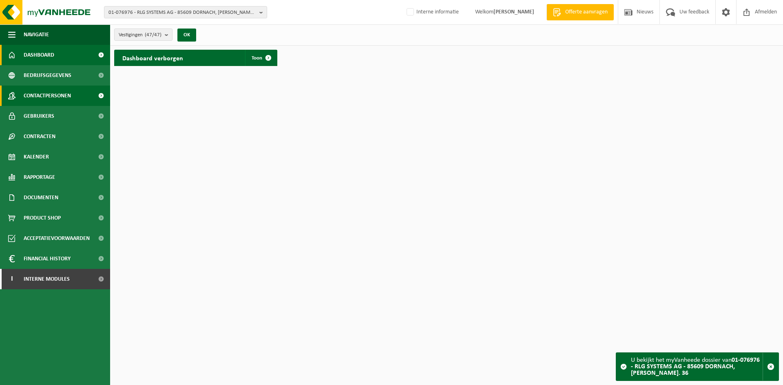
click at [55, 95] on span "Contactpersonen" at bounding box center [47, 96] width 47 height 20
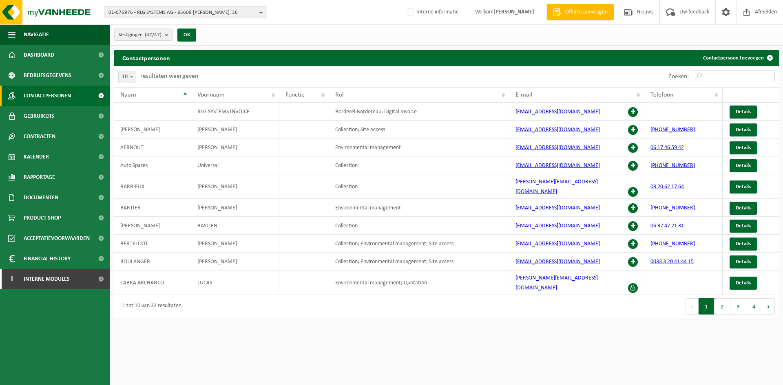
click at [698, 73] on input "Zoeken:" at bounding box center [734, 76] width 82 height 12
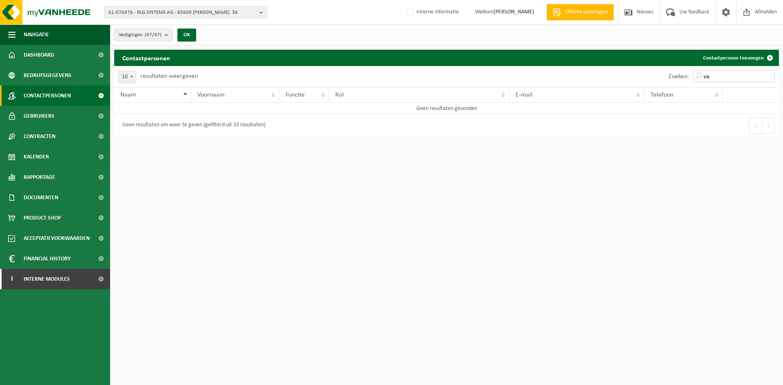
type input "v"
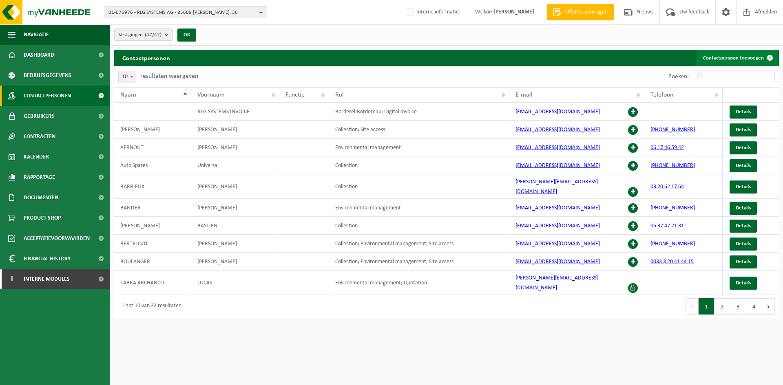
click at [752, 60] on link "Contactpersoon toevoegen" at bounding box center [738, 58] width 82 height 16
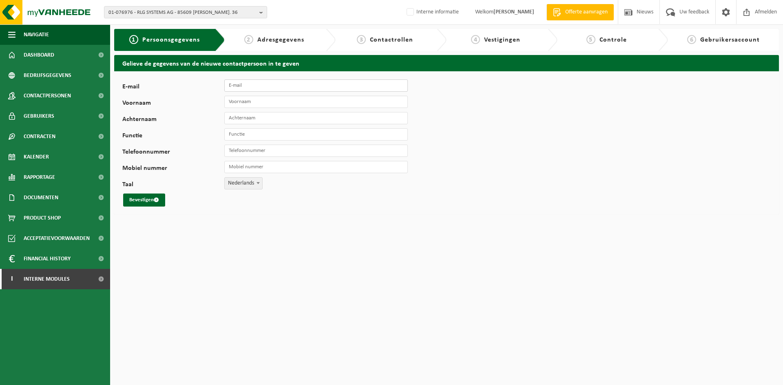
click at [305, 84] on input "E-mail" at bounding box center [316, 86] width 184 height 12
click at [193, 12] on span "01-076976 - RLG SYSTEMS AG - 85609 DORNACH, KARL-HAMMERSCHMIDT-STR. 36" at bounding box center [183, 13] width 148 height 12
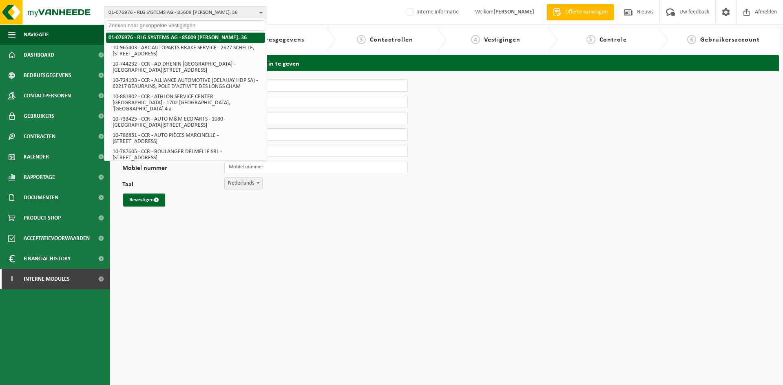
click at [197, 38] on strong "01-076976 - RLG SYSTEMS AG - 85609 DORNACH, KARL-HAMMERSCHMIDT-STR. 36" at bounding box center [178, 38] width 138 height 6
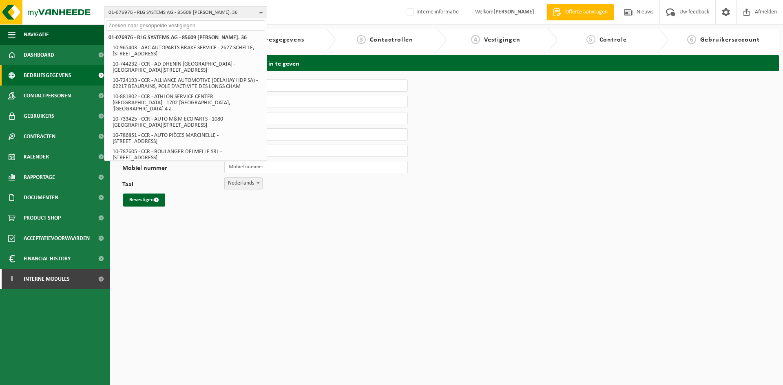
click at [52, 72] on span "Bedrijfsgegevens" at bounding box center [48, 75] width 48 height 20
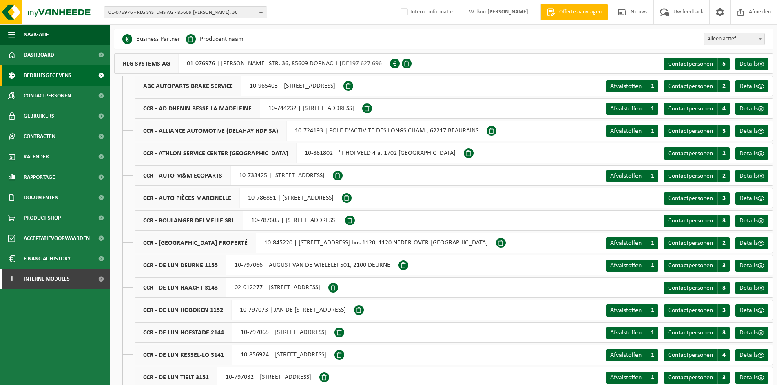
click at [317, 40] on div "Business Partner Producent naam Treatment Center Data Center Gearchiveerd Vlare…" at bounding box center [443, 39] width 659 height 20
click at [193, 64] on div "RLG SYSTEMS AG 01-076976 | KARL-HAMMERSCHMIDT-STR. 36, 85609 DORNACH | DE197 62…" at bounding box center [252, 63] width 276 height 20
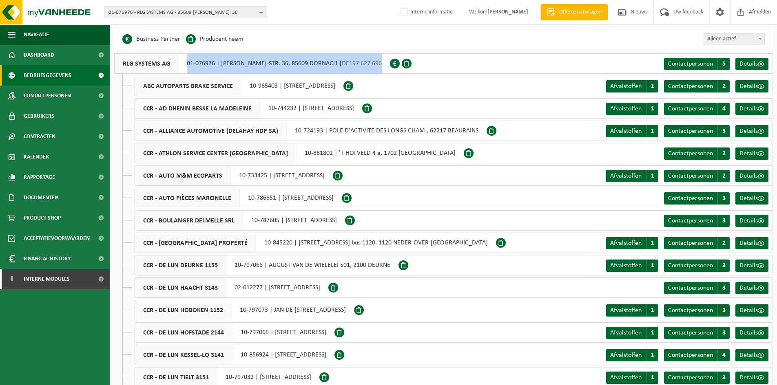
click at [193, 64] on div "RLG SYSTEMS AG 01-076976 | KARL-HAMMERSCHMIDT-STR. 36, 85609 DORNACH | DE197 62…" at bounding box center [252, 63] width 276 height 20
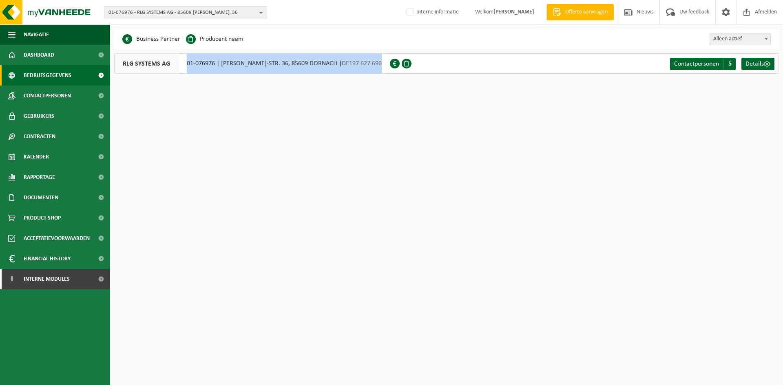
click at [192, 64] on div "RLG SYSTEMS AG 01-076976 | KARL-HAMMERSCHMIDT-STR. 36, 85609 DORNACH | DE197 62…" at bounding box center [252, 63] width 276 height 20
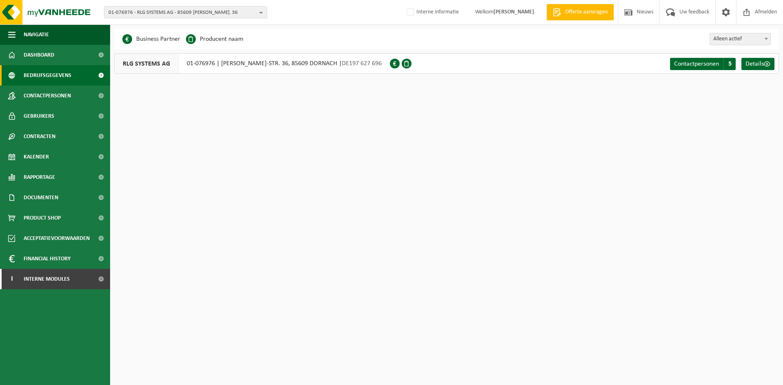
click at [187, 65] on div "RLG SYSTEMS AG 01-076976 | KARL-HAMMERSCHMIDT-STR. 36, 85609 DORNACH | DE197 62…" at bounding box center [252, 63] width 276 height 20
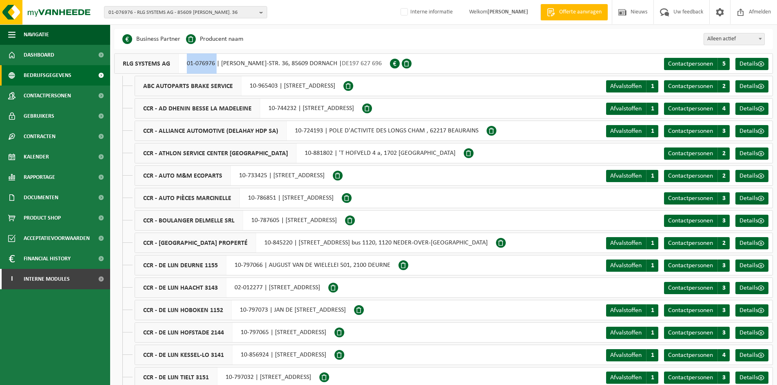
drag, startPoint x: 183, startPoint y: 64, endPoint x: 215, endPoint y: 69, distance: 32.5
click at [215, 69] on div "RLG SYSTEMS AG 01-076976 | KARL-HAMMERSCHMIDT-STR. 36, 85609 DORNACH | DE197 62…" at bounding box center [252, 63] width 276 height 20
copy div "01-076976"
click at [151, 15] on span "01-076976 - RLG SYSTEMS AG - 85609 DORNACH, KARL-HAMMERSCHMIDT-STR. 36" at bounding box center [183, 13] width 148 height 12
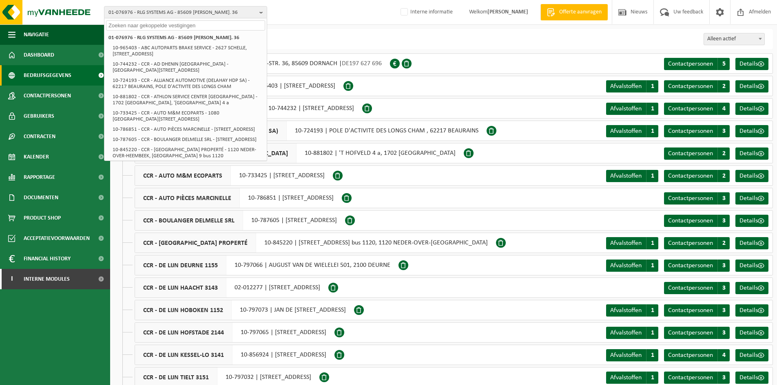
click at [133, 24] on input "text" at bounding box center [185, 25] width 159 height 10
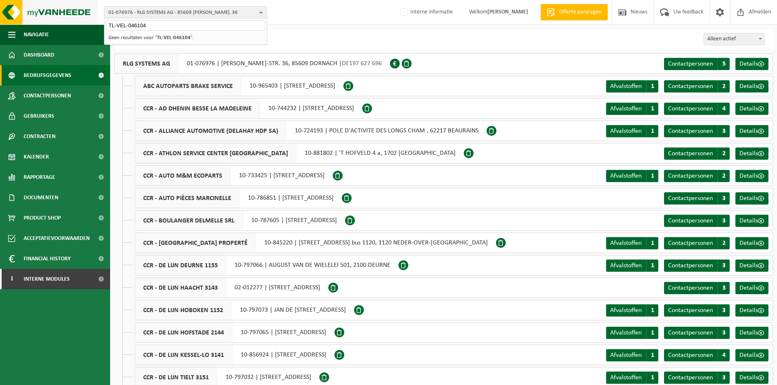
drag, startPoint x: 160, startPoint y: 23, endPoint x: 65, endPoint y: 22, distance: 95.1
click at [65, 22] on div "01-076976 - RLG SYSTEMS AG - 85609 DORNACH, KARL-HAMMERSCHMIDT-STR. 36 TL-VEL-0…" at bounding box center [388, 12] width 777 height 25
click at [184, 11] on span "01-076976 - RLG SYSTEMS AG - 85609 DORNACH, KARL-HAMMERSCHMIDT-STR. 36" at bounding box center [183, 13] width 148 height 12
paste input "01-076976"
drag, startPoint x: 144, startPoint y: 24, endPoint x: 148, endPoint y: 24, distance: 5.0
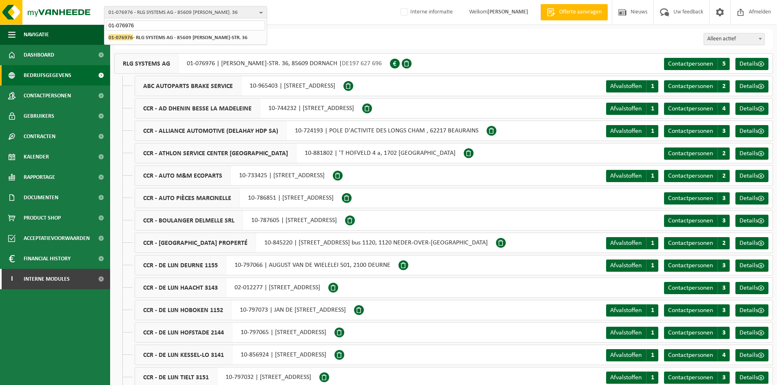
click at [144, 24] on input "01-076976" at bounding box center [185, 25] width 159 height 10
drag, startPoint x: 163, startPoint y: 26, endPoint x: 30, endPoint y: 22, distance: 133.4
click at [30, 22] on div "01-076976 - RLG SYSTEMS AG - 85609 DORNACH, KARL-HAMMERSCHMIDT-STR. 36 01-07697…" at bounding box center [388, 12] width 777 height 25
click at [120, 9] on span "01-076976 - RLG SYSTEMS AG - 85609 DORNACH, KARL-HAMMERSCHMIDT-STR. 36" at bounding box center [183, 13] width 148 height 12
click at [158, 23] on input "text" at bounding box center [185, 25] width 159 height 10
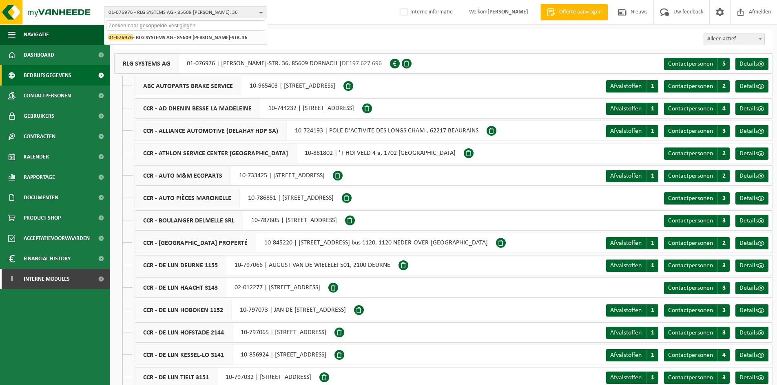
paste input "10-737147"
type input "10-737147"
click at [160, 41] on li "10-737147 - PROPERTYCAREPLUS BV - 9800 WONTERGEM, TERDONCKSTRAAT 4" at bounding box center [185, 38] width 159 height 10
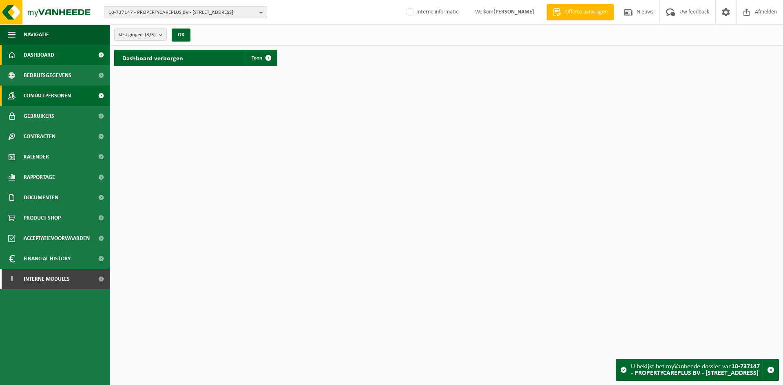
drag, startPoint x: 48, startPoint y: 91, endPoint x: 55, endPoint y: 91, distance: 6.9
click at [48, 90] on span "Contactpersonen" at bounding box center [47, 96] width 47 height 20
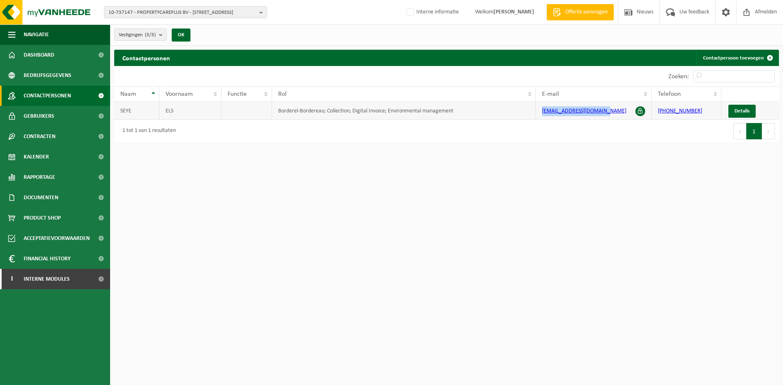
drag, startPoint x: 607, startPoint y: 108, endPoint x: 516, endPoint y: 114, distance: 92.0
click at [516, 114] on tr "SEYE ELS Borderel-Bordereau; Collection; Digital Invoice; Environmental managem…" at bounding box center [446, 111] width 665 height 18
copy tr "[EMAIL_ADDRESS][DOMAIN_NAME]"
click at [162, 12] on span "10-737147 - PROPERTYCAREPLUS BV - 9800 WONTERGEM, TERDONCKSTRAAT 4" at bounding box center [183, 13] width 148 height 12
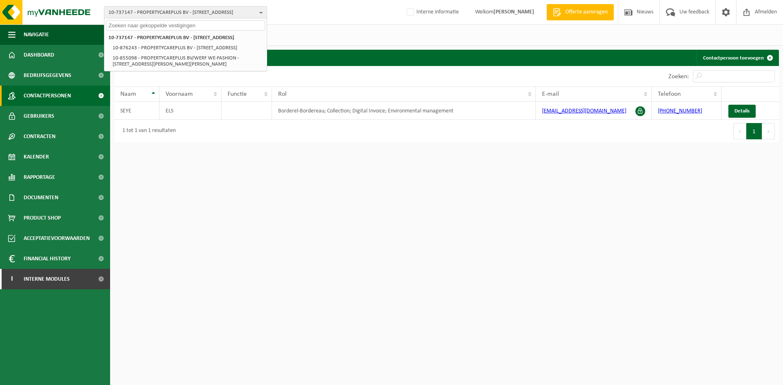
paste input "02-008122"
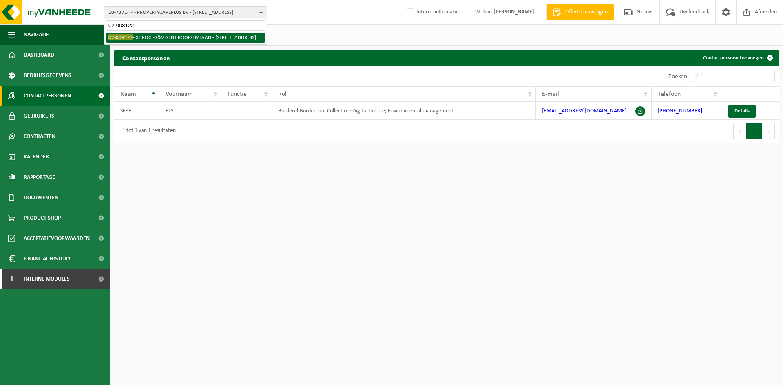
type input "02-008122"
click at [195, 35] on li "02-008122 - XL ROC -G&V GENT ROOIGEMLAAN - 9000 GENT, ROOIGEMLAAN 2" at bounding box center [185, 38] width 159 height 10
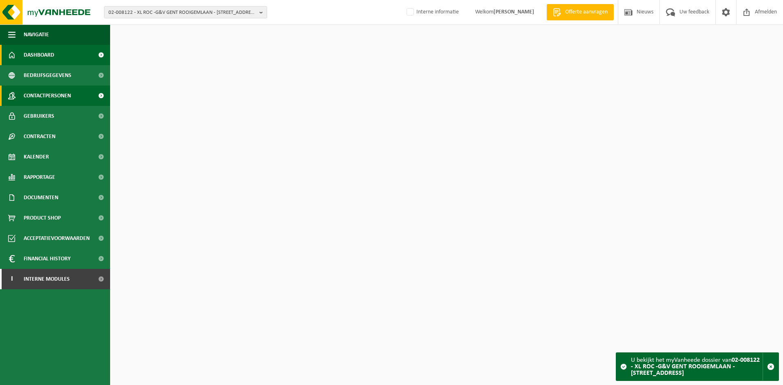
click at [67, 93] on span "Contactpersonen" at bounding box center [47, 96] width 47 height 20
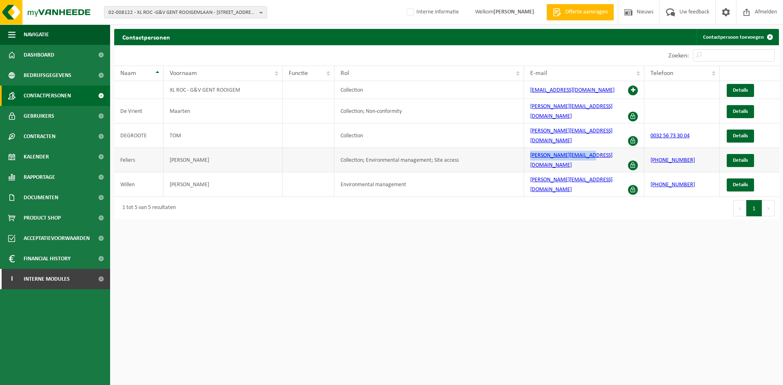
drag, startPoint x: 596, startPoint y: 147, endPoint x: 524, endPoint y: 148, distance: 72.2
click at [524, 148] on td "[PERSON_NAME][EMAIL_ADDRESS][DOMAIN_NAME]" at bounding box center [584, 160] width 120 height 24
copy link "[PERSON_NAME][EMAIL_ADDRESS][DOMAIN_NAME]"
click at [199, 11] on span "02-008122 - XL ROC -G&V GENT ROOIGEMLAAN - 9000 GENT, ROOIGEMLAAN 2" at bounding box center [183, 13] width 148 height 12
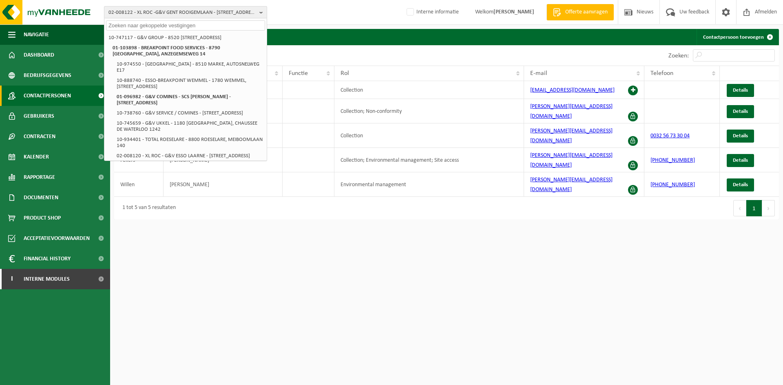
paste input "01-065060"
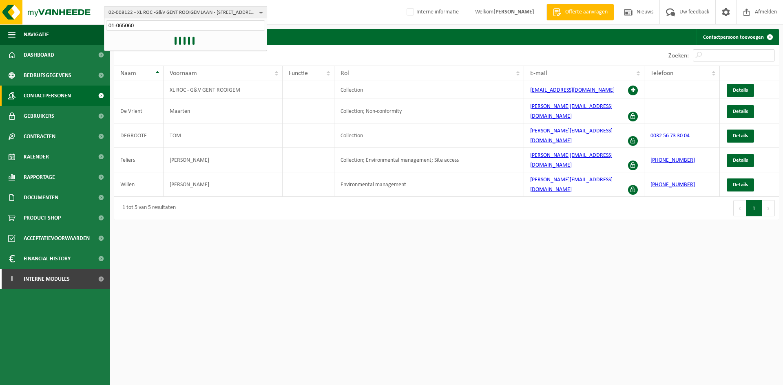
type input "01-065060"
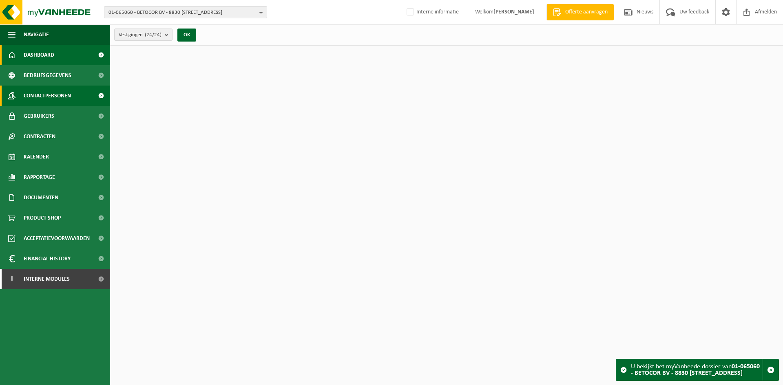
click at [83, 94] on link "Contactpersonen" at bounding box center [55, 96] width 110 height 20
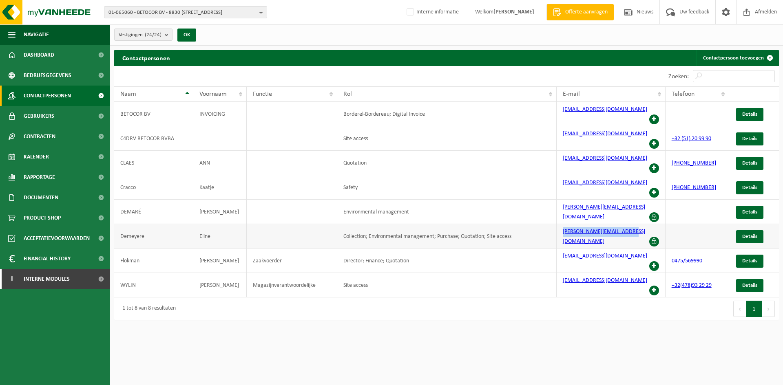
drag, startPoint x: 633, startPoint y: 199, endPoint x: 548, endPoint y: 198, distance: 85.3
click at [548, 224] on tr "[PERSON_NAME] Collection; Environmental management; Purchase; Quotation; Site a…" at bounding box center [446, 236] width 665 height 24
click at [548, 224] on td "Collection; Environmental management; Purchase; Quotation; Site access" at bounding box center [446, 236] width 219 height 24
click at [289, 11] on div "01-065060 - BETOCOR BV - 8830 HOOGLEDE, DIKSMUIDESTEENWEG 17D 01-065060 - BETOC…" at bounding box center [391, 12] width 783 height 25
drag, startPoint x: 640, startPoint y: 199, endPoint x: 546, endPoint y: 199, distance: 93.8
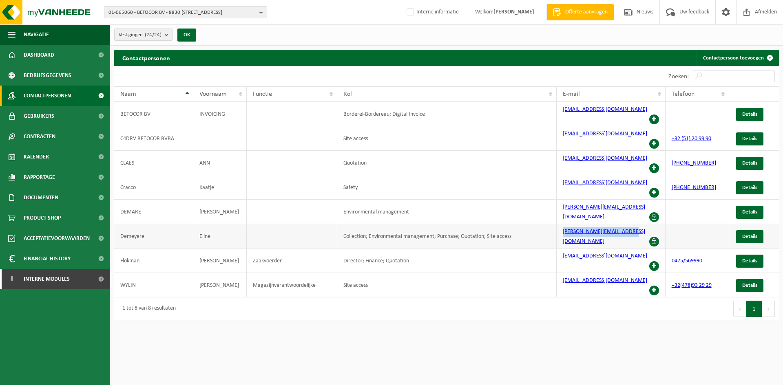
click at [546, 224] on tr "Demeyere Eline Collection; Environmental management; Purchase; Quotation; Site …" at bounding box center [446, 236] width 665 height 24
copy tr "eline.demeyere@betocor.be"
click at [144, 10] on span "01-065060 - BETOCOR BV - 8830 HOOGLEDE, DIKSMUIDESTEENWEG 17D" at bounding box center [183, 13] width 148 height 12
paste input "01-090370"
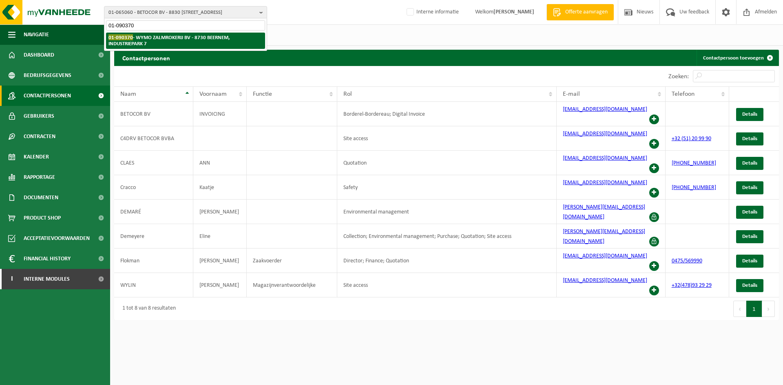
type input "01-090370"
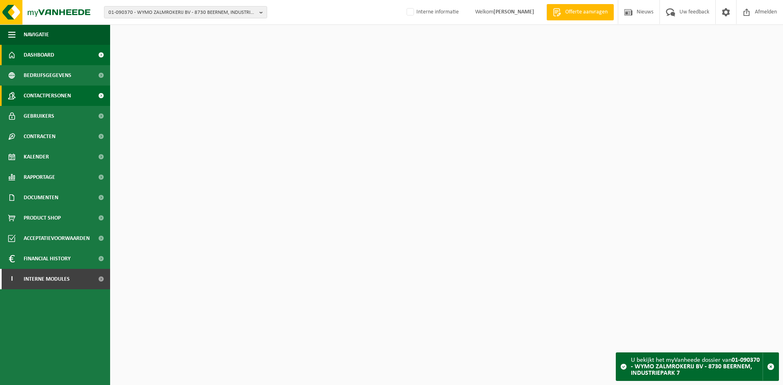
click at [69, 100] on span "Contactpersonen" at bounding box center [47, 96] width 47 height 20
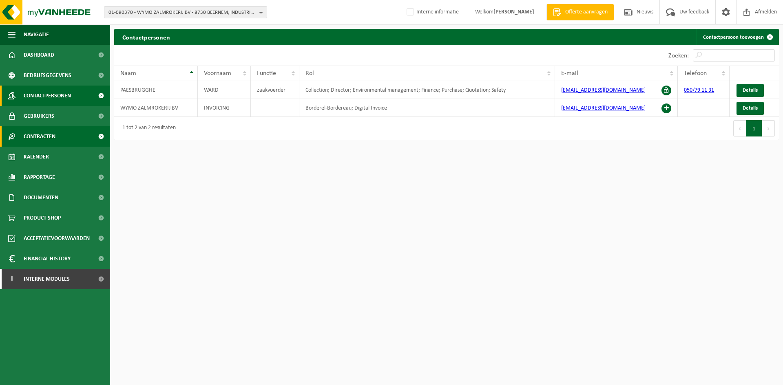
click at [63, 142] on link "Contracten" at bounding box center [55, 136] width 110 height 20
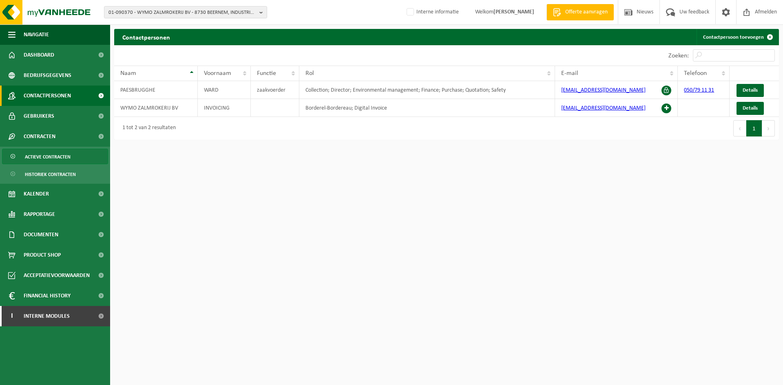
click at [51, 155] on span "Actieve contracten" at bounding box center [48, 157] width 46 height 16
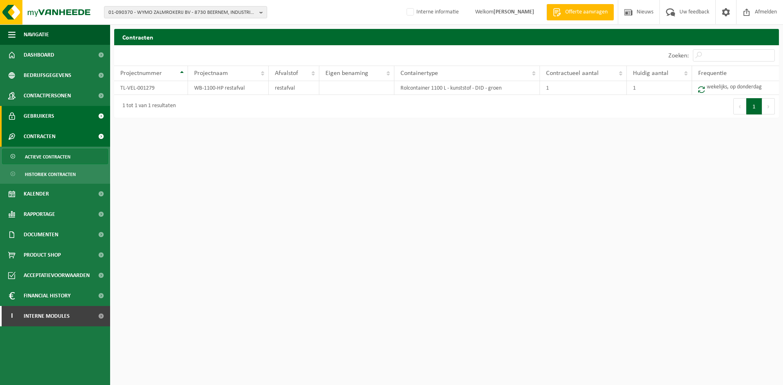
click at [57, 117] on link "Gebruikers" at bounding box center [55, 116] width 110 height 20
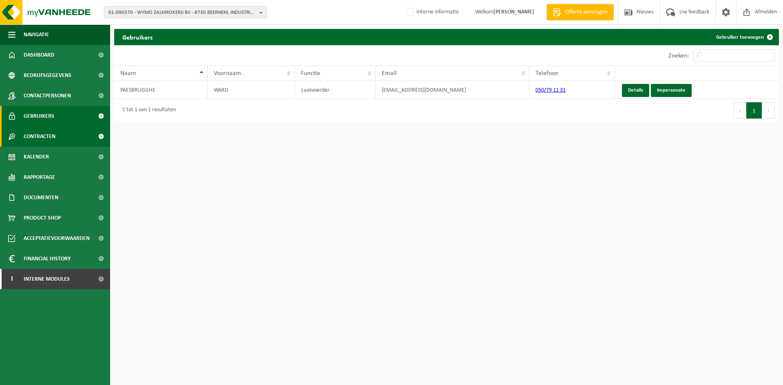
click at [36, 133] on span "Contracten" at bounding box center [40, 136] width 32 height 20
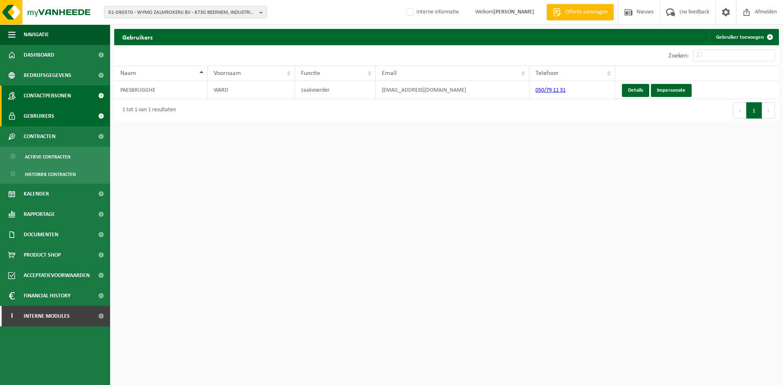
click at [69, 97] on span "Contactpersonen" at bounding box center [47, 96] width 47 height 20
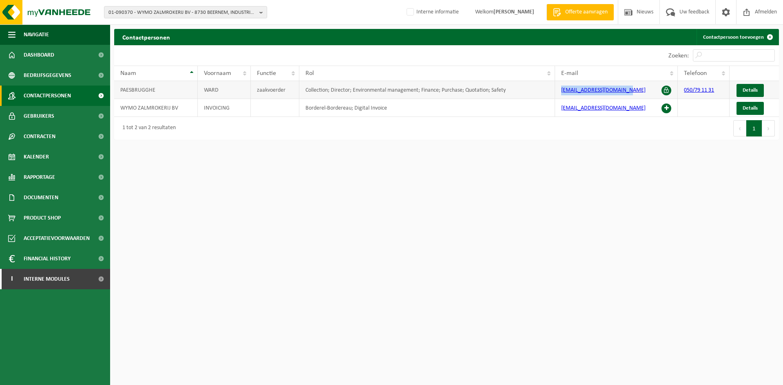
drag, startPoint x: 639, startPoint y: 89, endPoint x: 560, endPoint y: 87, distance: 79.6
click at [560, 87] on td "info@zalmrokerijwymo.com" at bounding box center [616, 90] width 123 height 18
copy link "info@zalmrokerijwymo.com"
click at [144, 9] on span "01-090370 - WYMO ZALMROKERIJ BV - 8730 BEERNEM, INDUSTRIEPARK 7" at bounding box center [183, 13] width 148 height 12
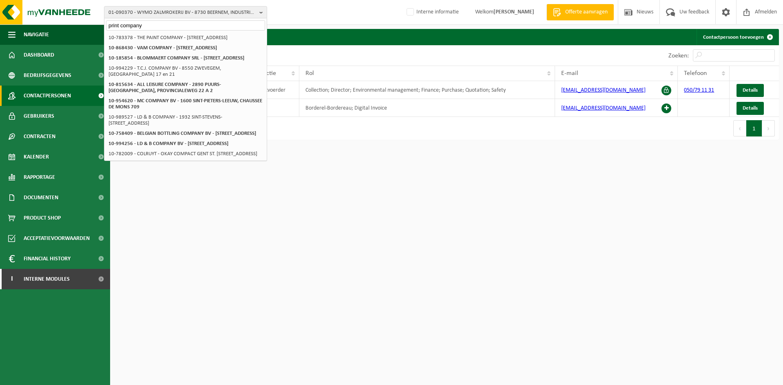
click at [124, 24] on input "print company" at bounding box center [185, 25] width 159 height 10
click at [119, 24] on input "print company" at bounding box center [185, 25] width 159 height 10
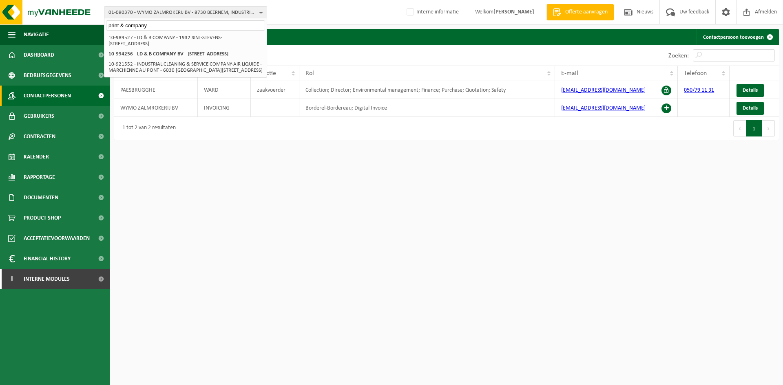
click at [166, 22] on input "print & company" at bounding box center [185, 25] width 159 height 10
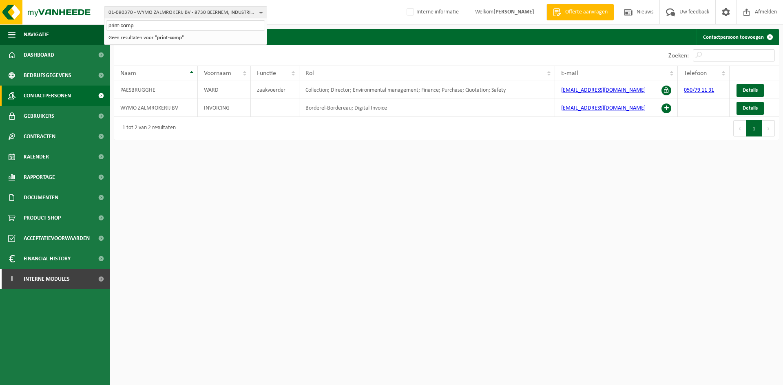
type input "print-comp"
click at [167, 25] on input "print-comp" at bounding box center [185, 25] width 159 height 10
drag, startPoint x: 185, startPoint y: 27, endPoint x: 13, endPoint y: 35, distance: 172.3
click at [28, 33] on div "01-090370 - WYMO ZALMROKERIJ BV - 8730 BEERNEM, INDUSTRIEPARK 7 print-comp 01-0…" at bounding box center [391, 72] width 783 height 144
click at [151, 10] on span "01-090370 - WYMO ZALMROKERIJ BV - 8730 BEERNEM, INDUSTRIEPARK 7" at bounding box center [183, 13] width 148 height 12
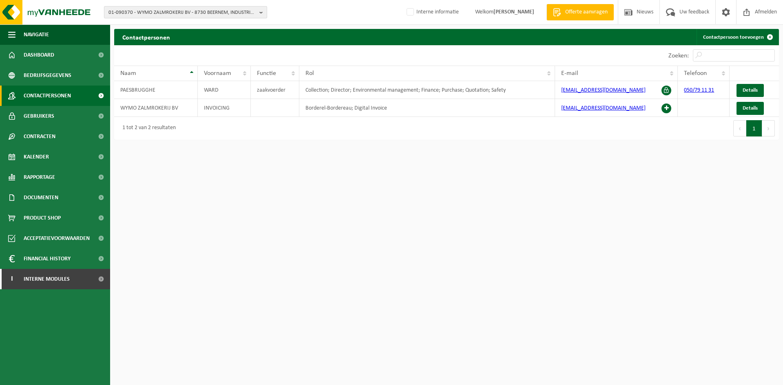
paste input "10-771490"
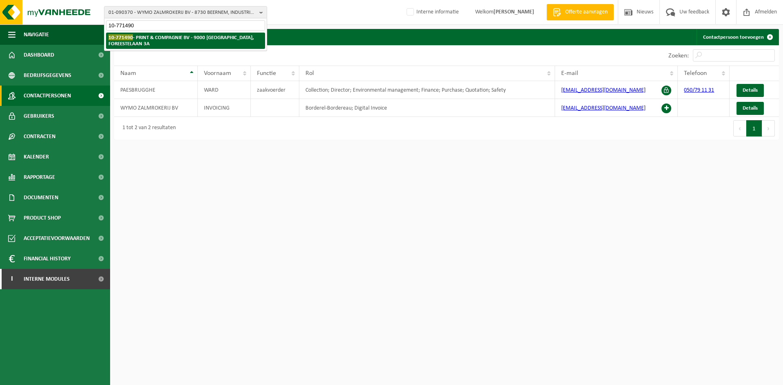
type input "10-771490"
click at [160, 36] on strong "10-771490 - PRINT & COMPAGNIE BV - 9000 GENT, FOREESTELAAN 3A" at bounding box center [181, 40] width 145 height 12
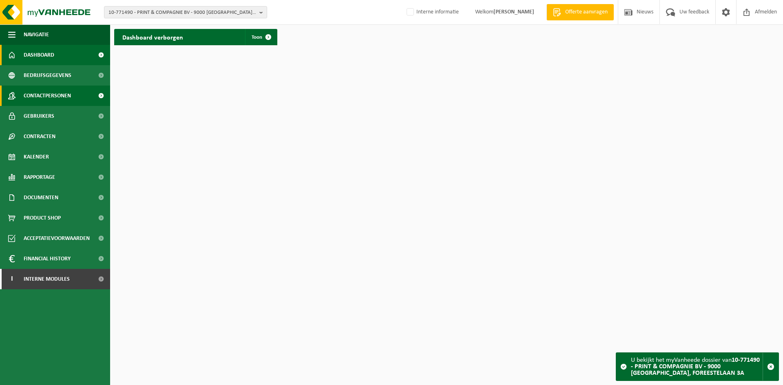
click at [67, 91] on span "Contactpersonen" at bounding box center [47, 96] width 47 height 20
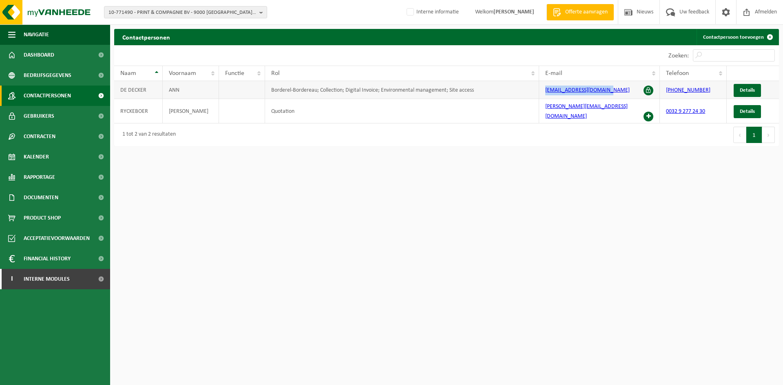
drag, startPoint x: 623, startPoint y: 86, endPoint x: 539, endPoint y: 83, distance: 83.7
click at [539, 83] on td "info@print-compagnie.be" at bounding box center [599, 90] width 121 height 18
copy link "info@print-compagnie.be"
click at [140, 14] on span "10-771490 - PRINT & COMPAGNIE BV - 9000 [GEOGRAPHIC_DATA], FOREESTELAAN 3A" at bounding box center [183, 13] width 148 height 12
paste input "10-771490"
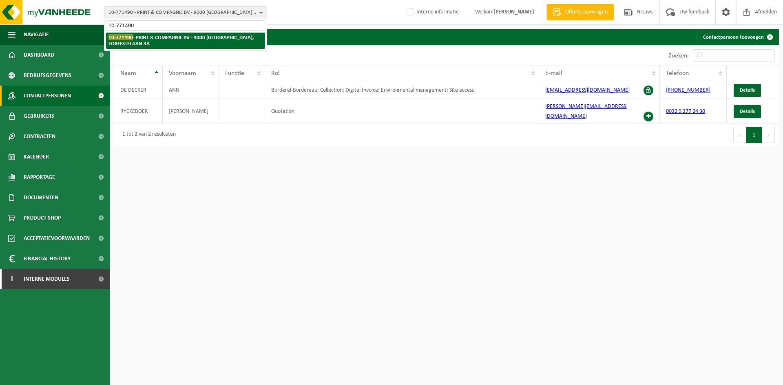
type input "10-771490"
click at [179, 37] on strong "10-771490 - PRINT & COMPAGNIE BV - 9000 GENT, FOREESTELAAN 3A" at bounding box center [181, 40] width 145 height 12
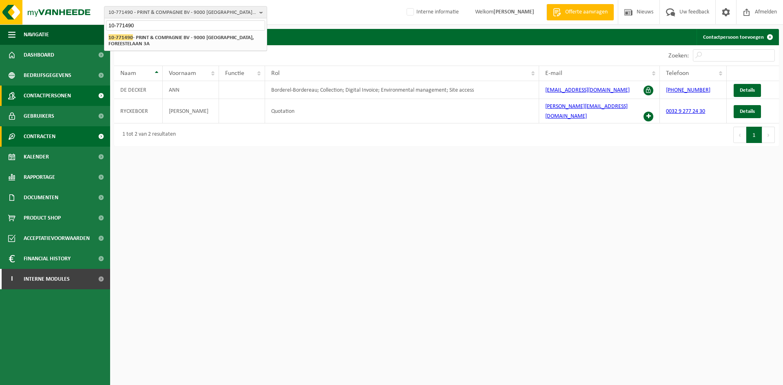
click at [67, 138] on link "Contracten" at bounding box center [55, 136] width 110 height 20
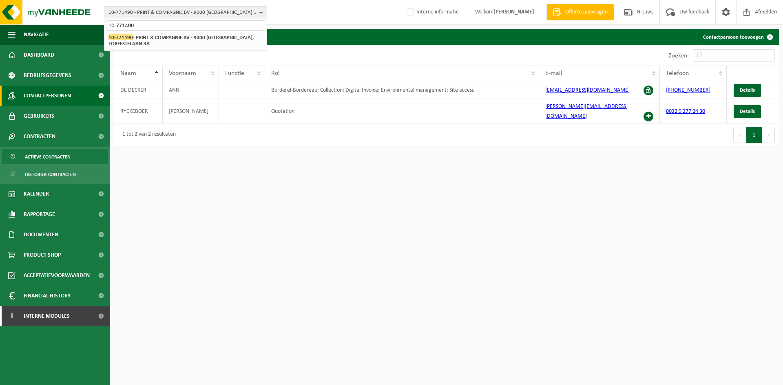
click at [59, 156] on span "Actieve contracten" at bounding box center [48, 157] width 46 height 16
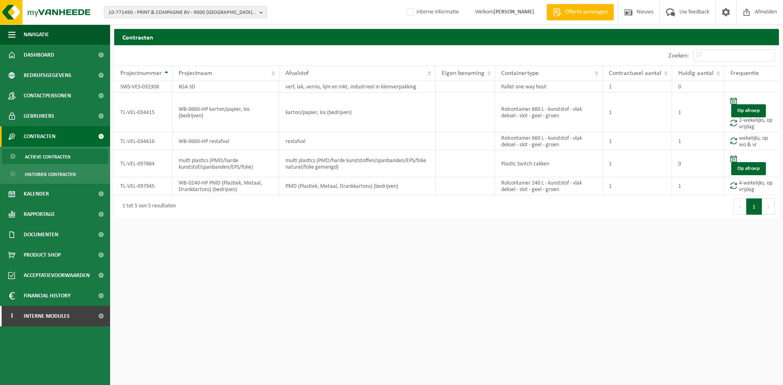
click at [186, 9] on span "10-771490 - PRINT & COMPAGNIE BV - 9000 [GEOGRAPHIC_DATA], FOREESTELAAN 3A" at bounding box center [183, 13] width 148 height 12
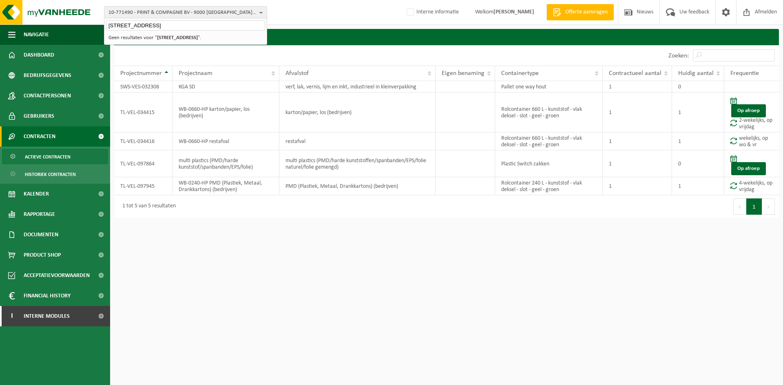
drag, startPoint x: 168, startPoint y: 25, endPoint x: 13, endPoint y: 24, distance: 155.0
click at [13, 24] on div "10-771490 - PRINT & COMPAGNIE BV - [STREET_ADDRESS] 10-771490 - PRINT & COMPAGN…" at bounding box center [391, 12] width 783 height 25
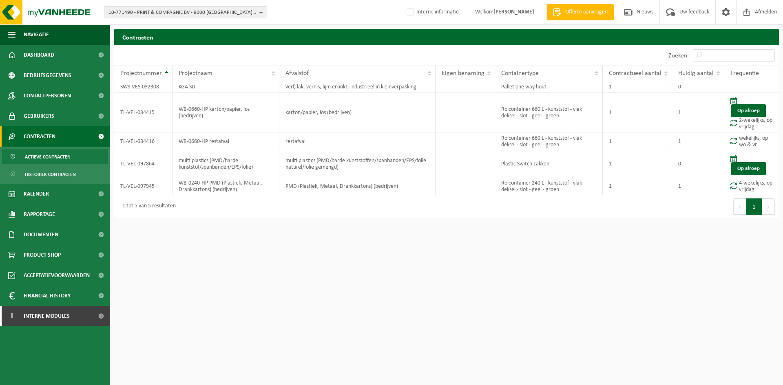
click at [169, 16] on span "10-771490 - PRINT & COMPAGNIE BV - 9000 [GEOGRAPHIC_DATA], FOREESTELAAN 3A" at bounding box center [183, 13] width 148 height 12
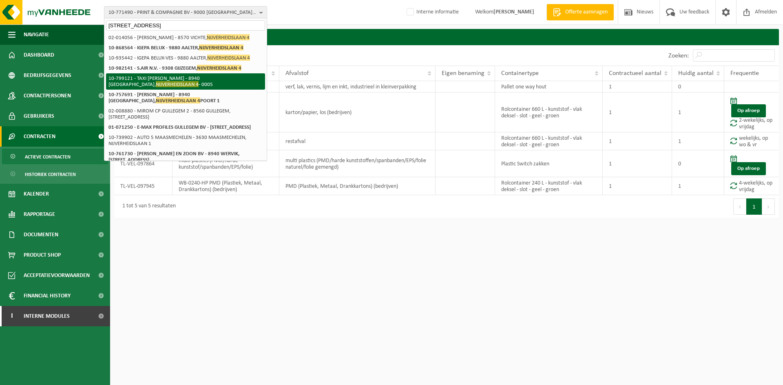
type input "[STREET_ADDRESS]"
click at [199, 86] on span "NIJVERHEIDSLAAN 4" at bounding box center [177, 84] width 43 height 6
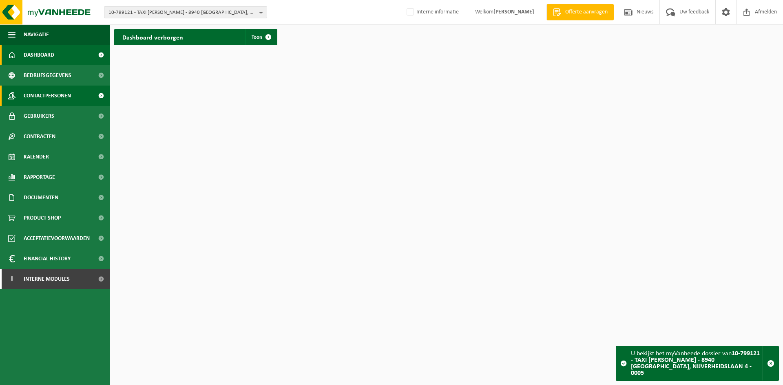
drag, startPoint x: 0, startPoint y: 0, endPoint x: 54, endPoint y: 97, distance: 111.0
click at [54, 97] on span "Contactpersonen" at bounding box center [47, 96] width 47 height 20
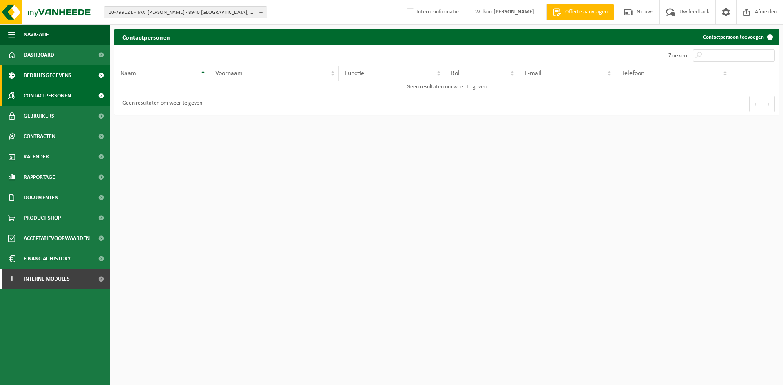
click at [48, 78] on span "Bedrijfsgegevens" at bounding box center [48, 75] width 48 height 20
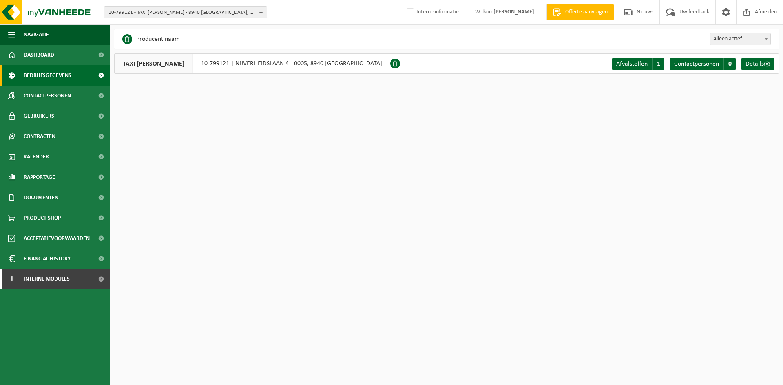
click at [219, 66] on div "TAXI [PERSON_NAME] 10-799121 | NIJVERHEIDSLAAN 4 - 0005, 8940 GELUWE" at bounding box center [252, 63] width 276 height 20
click at [209, 66] on div "TAXI [PERSON_NAME] 10-799121 | NIJVERHEIDSLAAN 4 - 0005, 8940 GELUWE" at bounding box center [252, 63] width 276 height 20
click at [208, 14] on span "10-799121 - TAXI CLAUDE - 8940 GELUWE, NIJVERHEIDSLAAN 4 - 0005" at bounding box center [183, 13] width 148 height 12
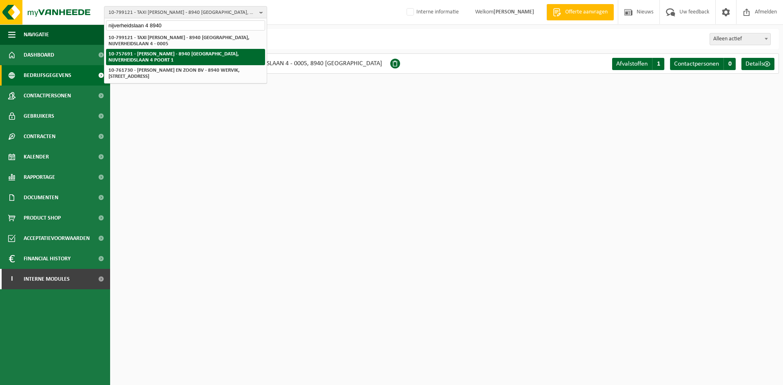
type input "nijverheidslaan 4 8940"
click at [230, 51] on li "10-757691 - [PERSON_NAME] - 8940 [GEOGRAPHIC_DATA], NIJVERHEIDSLAAN 4 POORT 1" at bounding box center [185, 57] width 159 height 16
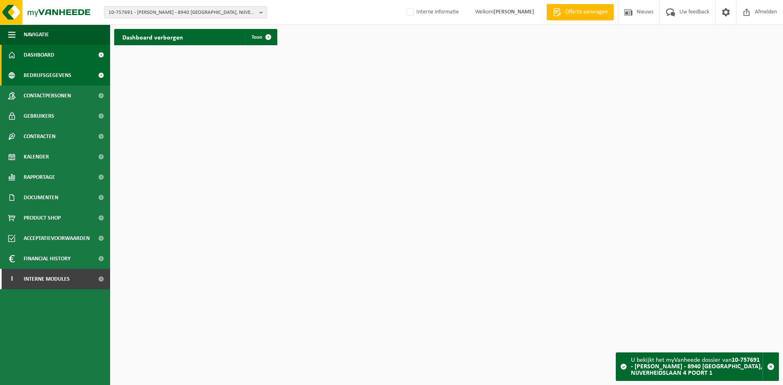
click at [36, 78] on span "Bedrijfsgegevens" at bounding box center [48, 75] width 48 height 20
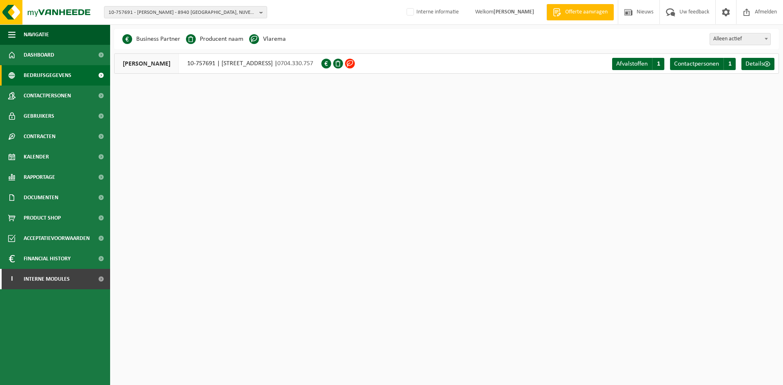
click at [259, 63] on div "[PERSON_NAME] 10-757691 | [STREET_ADDRESS] | 0704.330.757" at bounding box center [217, 63] width 207 height 20
click at [259, 63] on div "VANDOOREN BART 10-757691 | NIJVERHEIDSLAAN 4 POORT 1, 8940 GELUWE | 0704.330.757" at bounding box center [217, 63] width 207 height 20
click at [233, 67] on div "VANDOOREN BART 10-757691 | NIJVERHEIDSLAAN 4 POORT 1, 8940 GELUWE | 0704.330.757" at bounding box center [217, 63] width 207 height 20
click at [195, 62] on div "VANDOOREN BART 10-757691 | NIJVERHEIDSLAAN 4 POORT 1, 8940 GELUWE | 0704.330.757" at bounding box center [217, 63] width 207 height 20
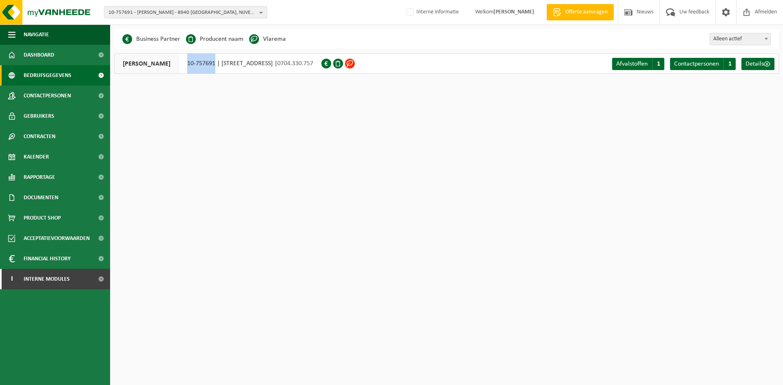
drag, startPoint x: 191, startPoint y: 64, endPoint x: 219, endPoint y: 64, distance: 28.6
click at [219, 64] on div "VANDOOREN BART 10-757691 | NIJVERHEIDSLAAN 4 POORT 1, 8940 GELUWE | 0704.330.757" at bounding box center [217, 63] width 207 height 20
copy div "10-757691"
click at [52, 134] on span "Contracten" at bounding box center [40, 136] width 32 height 20
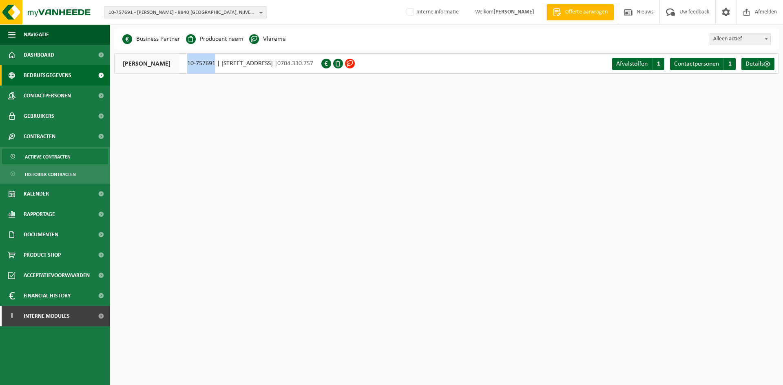
click at [65, 160] on span "Actieve contracten" at bounding box center [48, 157] width 46 height 16
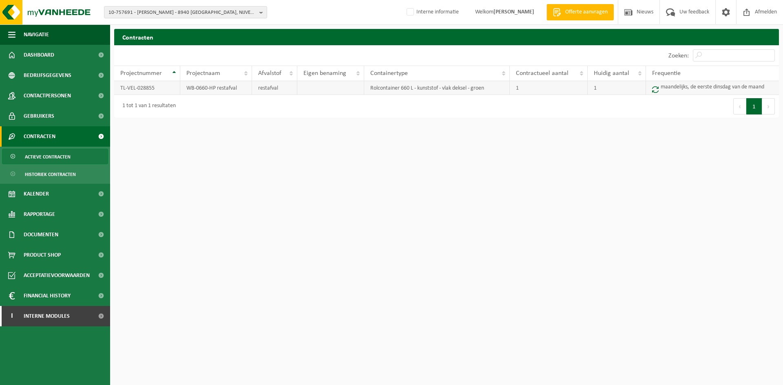
click at [127, 89] on td "TL-VEL-028855" at bounding box center [147, 88] width 66 height 14
copy td "TL-VEL-028855"
click at [60, 93] on span "Contactpersonen" at bounding box center [47, 96] width 47 height 20
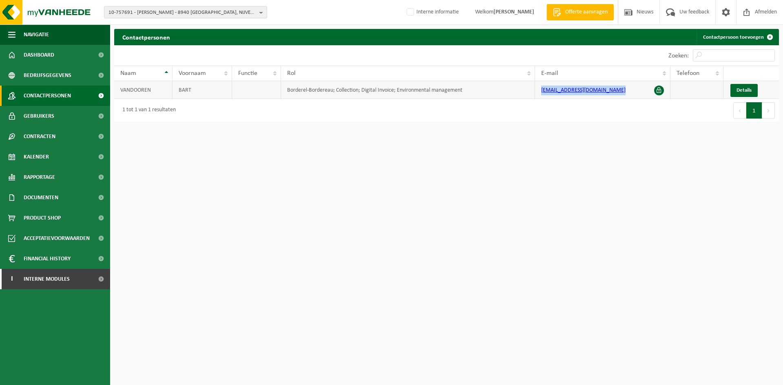
drag, startPoint x: 629, startPoint y: 89, endPoint x: 483, endPoint y: 86, distance: 146.5
click at [483, 86] on tr "[PERSON_NAME] Borderel-Bordereau; Collection; Digital Invoice; Environmental ma…" at bounding box center [446, 90] width 665 height 18
